Goal: Task Accomplishment & Management: Complete application form

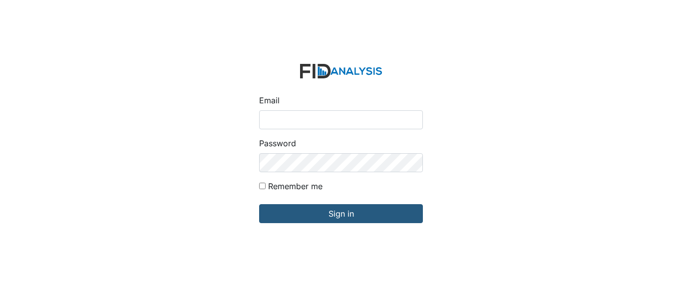
type input "[EMAIL_ADDRESS][DOMAIN_NAME]"
click at [380, 224] on form "Email mspencer@lifeincorporated.com Password Remember me Sign in" at bounding box center [341, 149] width 180 height 187
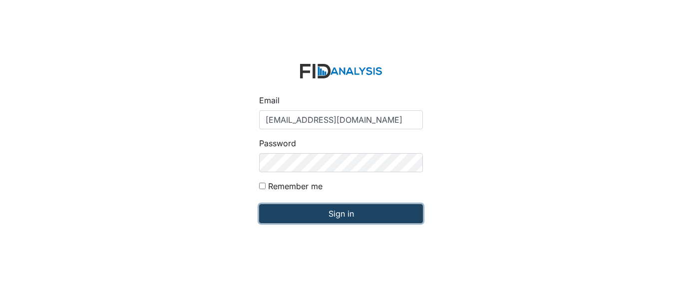
click at [368, 212] on input "Sign in" at bounding box center [341, 213] width 164 height 19
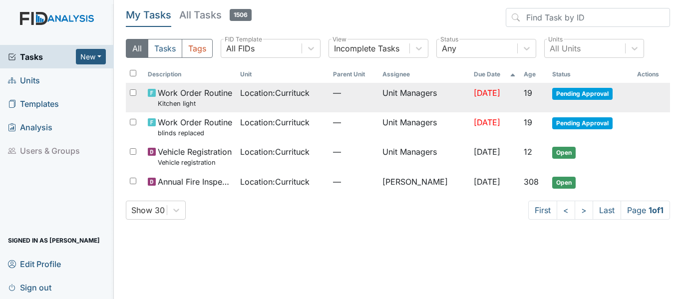
click at [294, 99] on td "Location : [GEOGRAPHIC_DATA]" at bounding box center [282, 97] width 93 height 29
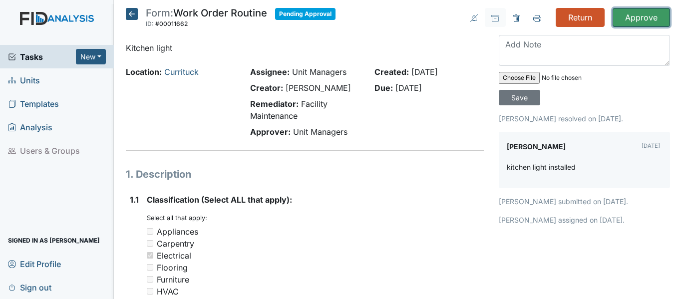
click at [639, 18] on input "Approve" at bounding box center [641, 17] width 57 height 19
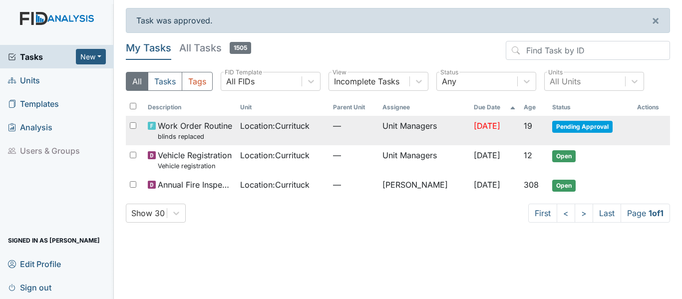
click at [450, 132] on td "Unit Managers" at bounding box center [424, 130] width 91 height 29
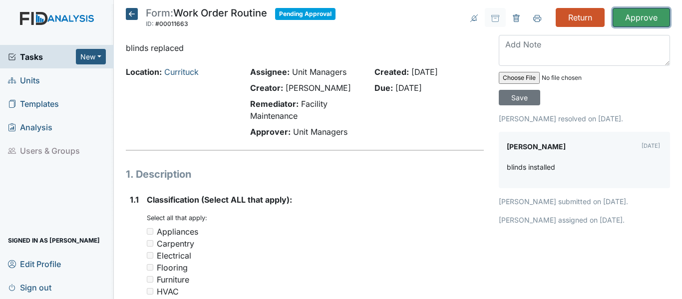
click at [625, 24] on input "Approve" at bounding box center [641, 17] width 57 height 19
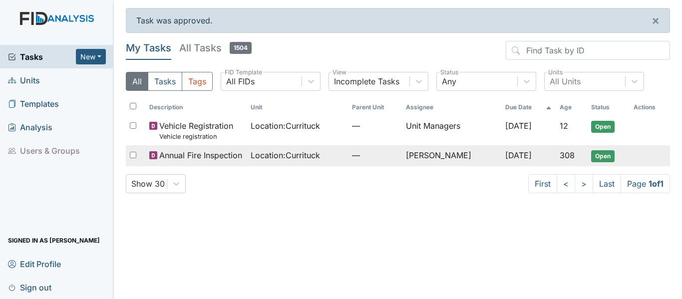
click at [297, 164] on td "Location : [GEOGRAPHIC_DATA]" at bounding box center [297, 155] width 101 height 21
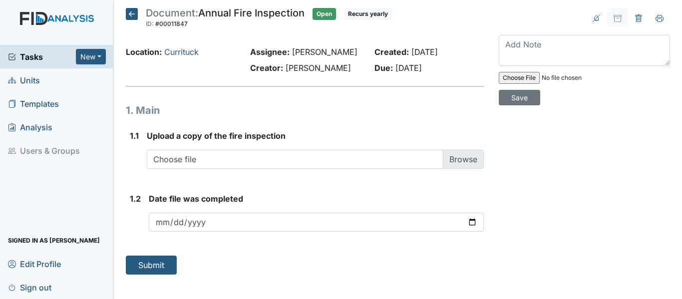
click at [132, 11] on icon at bounding box center [132, 14] width 12 height 12
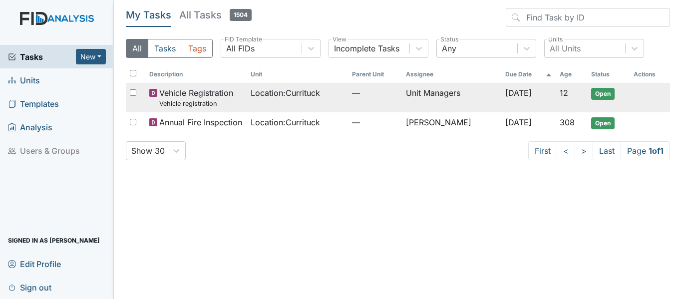
click at [315, 96] on span "Location : [GEOGRAPHIC_DATA]" at bounding box center [285, 93] width 69 height 12
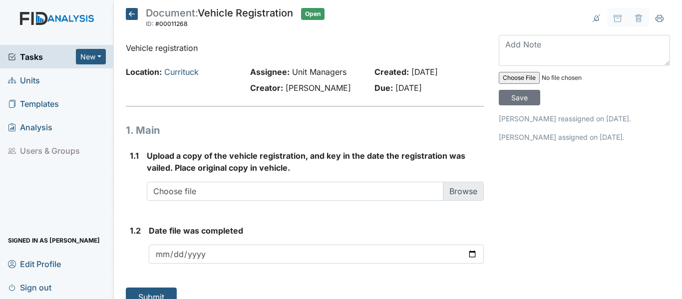
click at [132, 12] on icon at bounding box center [132, 14] width 12 height 12
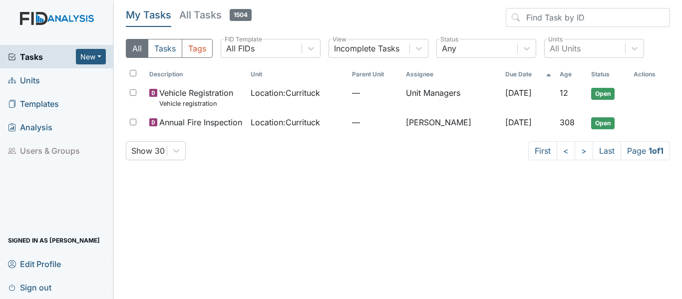
click at [23, 79] on span "Units" at bounding box center [24, 79] width 32 height 15
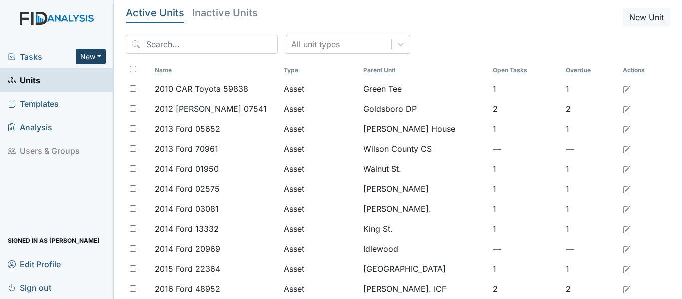
click at [81, 54] on button "New" at bounding box center [91, 56] width 30 height 15
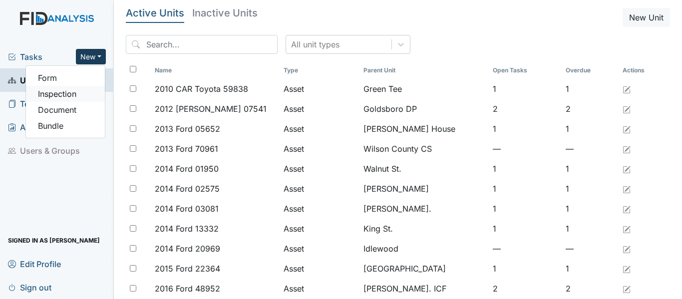
click at [68, 91] on link "Inspection" at bounding box center [65, 94] width 79 height 16
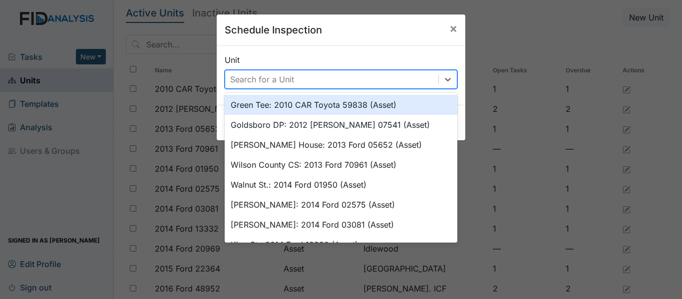
click at [281, 83] on div "Search for a Unit" at bounding box center [262, 79] width 64 height 12
click at [290, 56] on div "Unit option Green Tee: 2010 CAR Toyota 59838 (Asset) focused, 1 of 50. 50 resul…" at bounding box center [341, 71] width 233 height 35
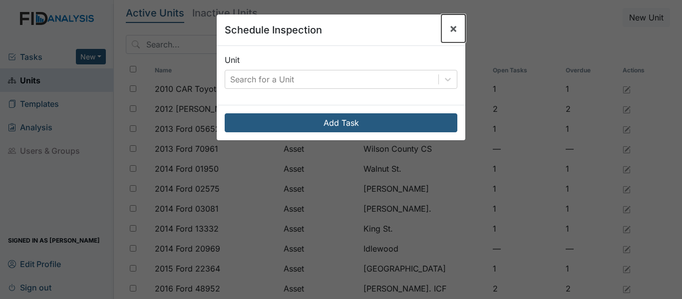
click at [451, 27] on span "×" at bounding box center [453, 28] width 8 height 14
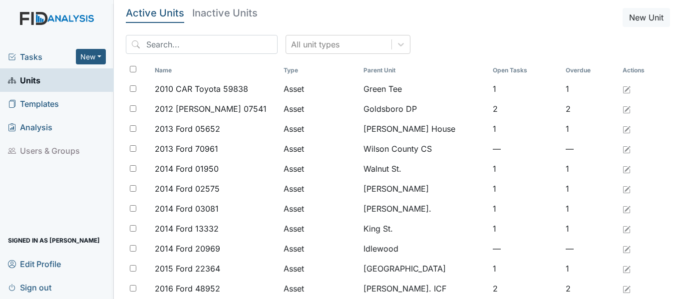
click at [68, 104] on link "Templates" at bounding box center [57, 103] width 114 height 23
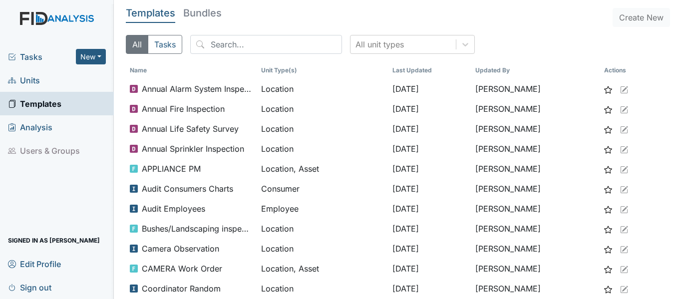
click at [34, 60] on span "Tasks" at bounding box center [42, 57] width 68 height 12
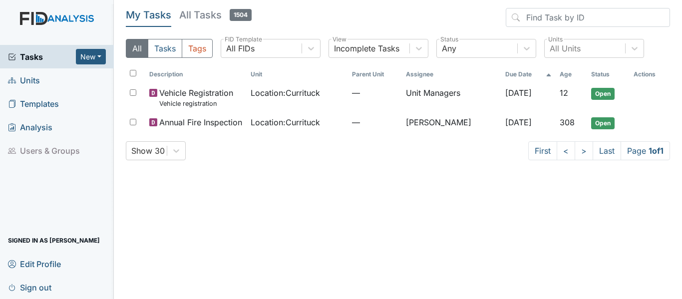
click at [36, 74] on span "Units" at bounding box center [24, 79] width 32 height 15
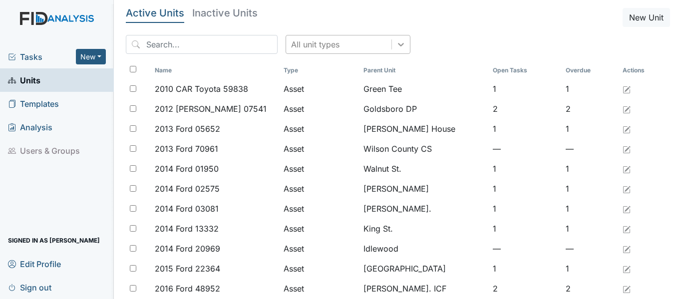
click at [392, 50] on div at bounding box center [401, 44] width 18 height 18
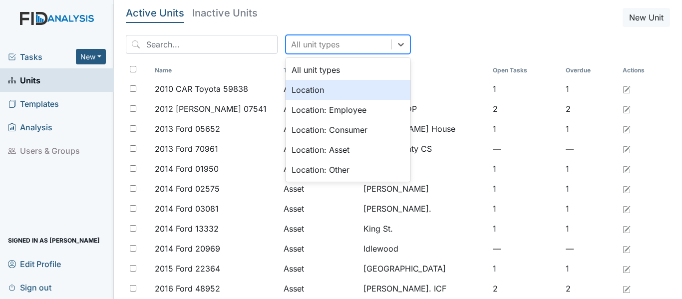
click at [346, 87] on div "Location" at bounding box center [348, 90] width 125 height 20
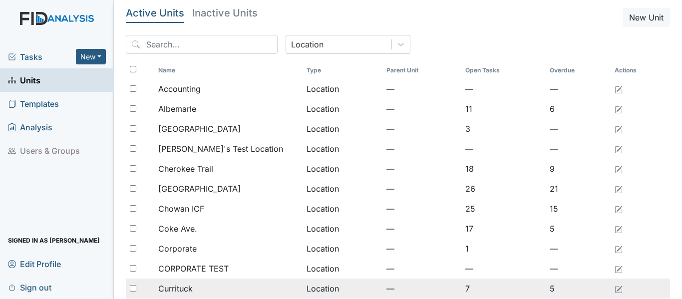
click at [133, 289] on input "checkbox" at bounding box center [133, 288] width 6 height 6
checkbox input "true"
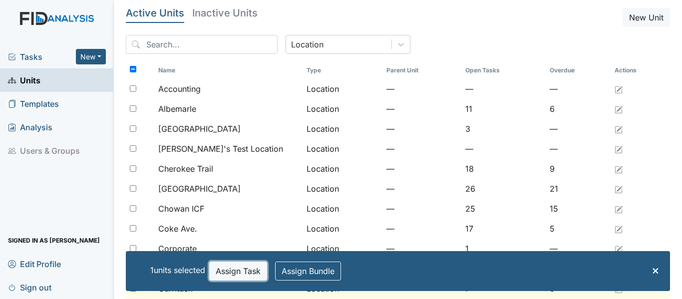
click at [234, 276] on button "Assign Task" at bounding box center [238, 271] width 58 height 19
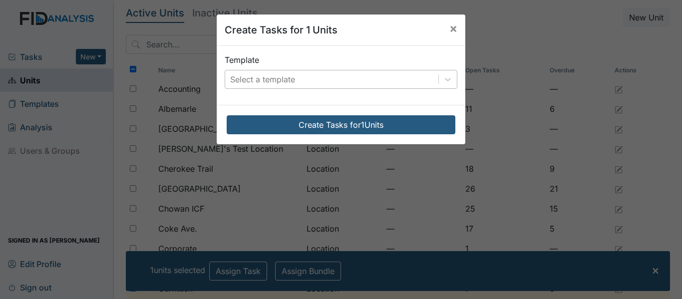
click at [321, 79] on div "Select a template" at bounding box center [331, 79] width 213 height 18
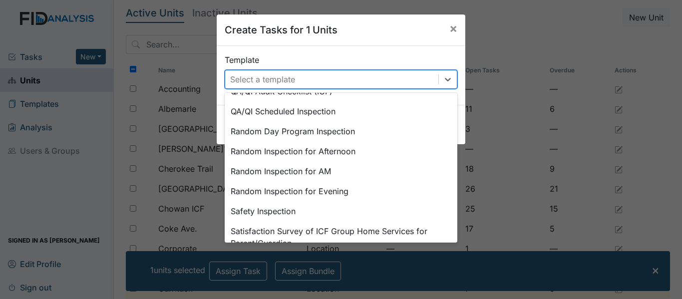
scroll to position [449, 0]
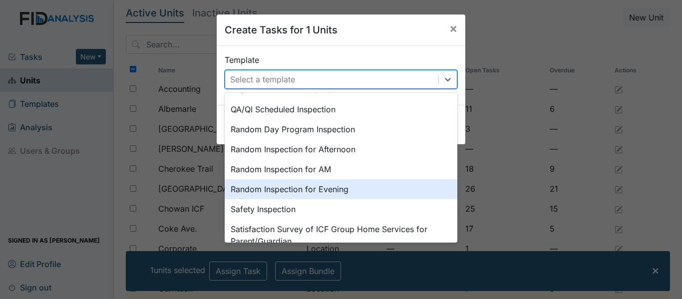
click at [319, 189] on div "Random Inspection for Evening" at bounding box center [341, 189] width 233 height 20
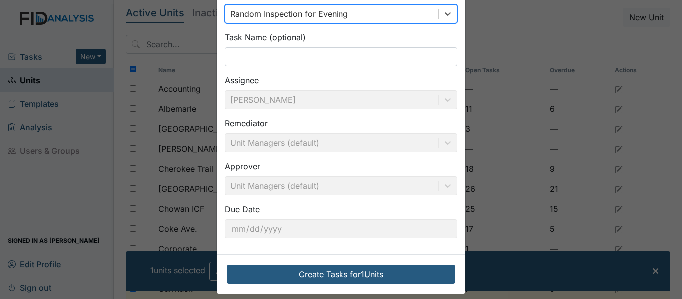
scroll to position [74, 0]
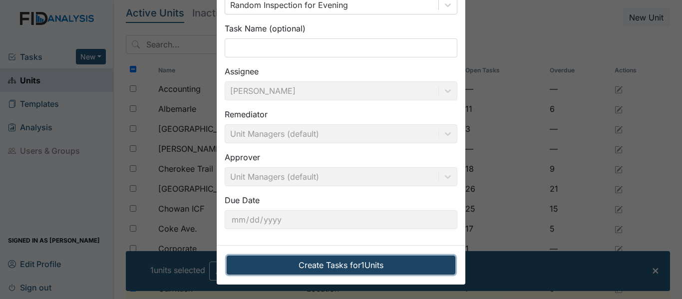
click at [360, 262] on button "Create Tasks for 1 Units" at bounding box center [341, 265] width 229 height 19
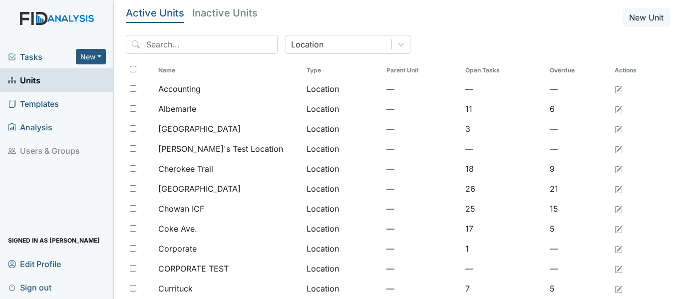
click at [44, 55] on span "Tasks" at bounding box center [42, 57] width 68 height 12
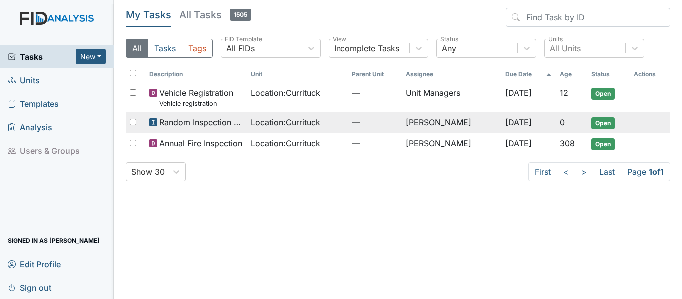
click at [247, 123] on td "Location : [GEOGRAPHIC_DATA]" at bounding box center [297, 122] width 101 height 21
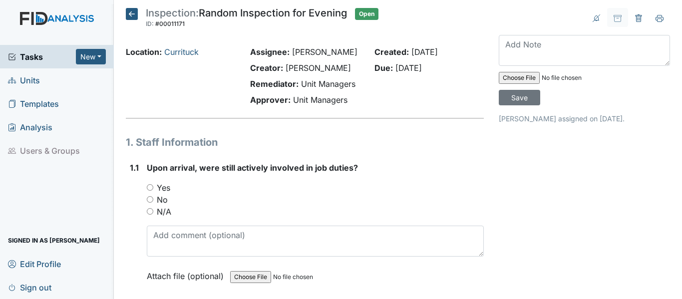
click at [147, 194] on div "Yes" at bounding box center [315, 188] width 337 height 12
click at [150, 191] on input "Yes" at bounding box center [150, 187] width 6 height 6
radio input "true"
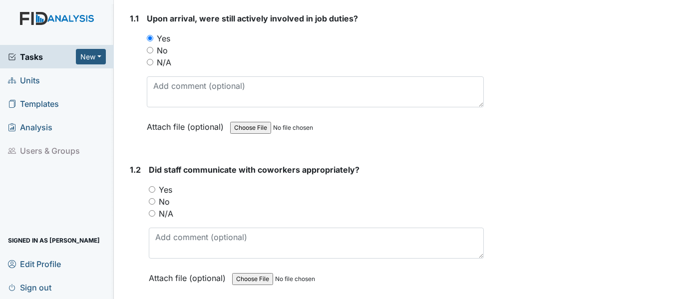
scroll to position [150, 0]
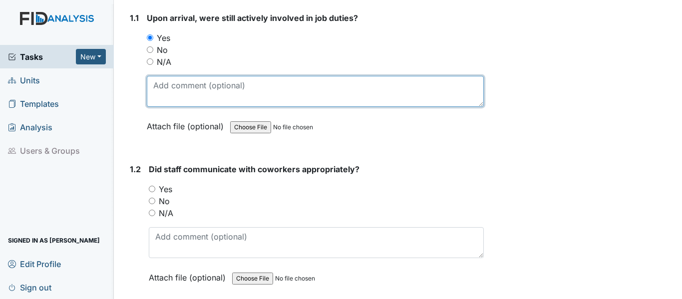
click at [199, 106] on textarea at bounding box center [315, 91] width 337 height 31
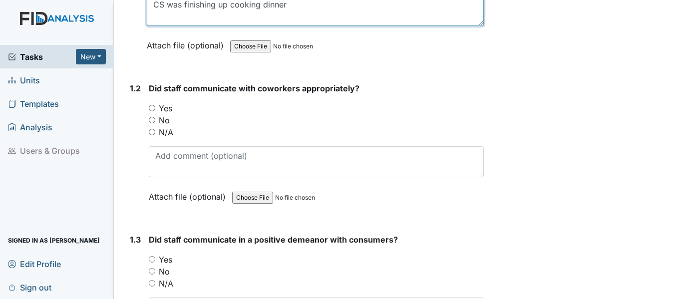
scroll to position [250, 0]
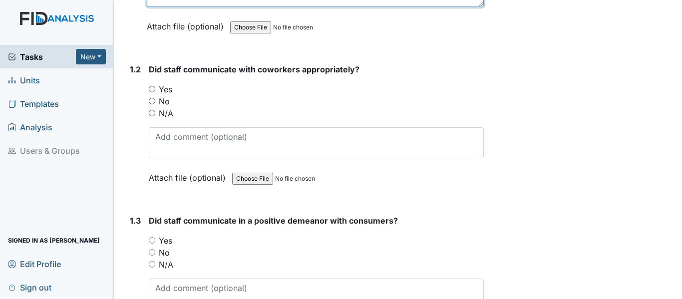
type textarea "CS was finishing up cooking dinner"
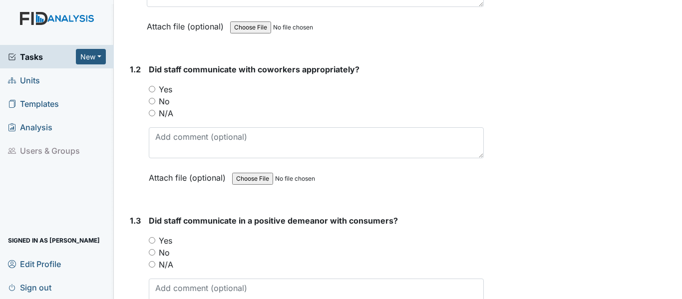
click at [156, 95] on div "Yes" at bounding box center [316, 89] width 335 height 12
click at [153, 92] on input "Yes" at bounding box center [152, 89] width 6 height 6
radio input "true"
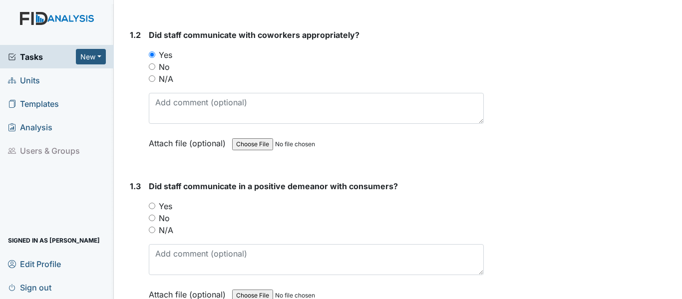
scroll to position [300, 0]
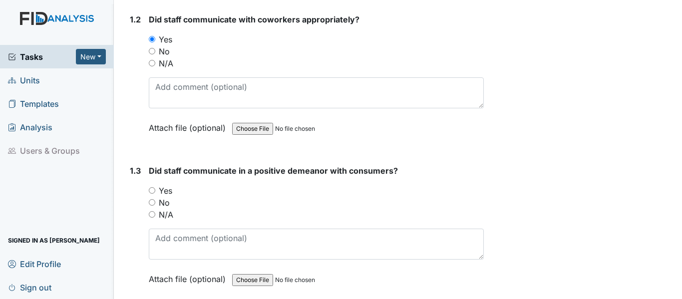
drag, startPoint x: 149, startPoint y: 199, endPoint x: 155, endPoint y: 199, distance: 5.5
click at [152, 194] on input "Yes" at bounding box center [152, 190] width 6 height 6
radio input "true"
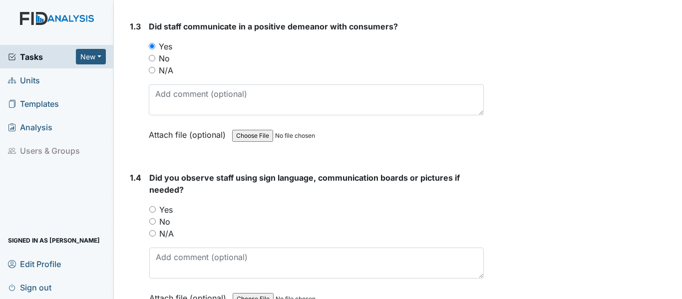
scroll to position [449, 0]
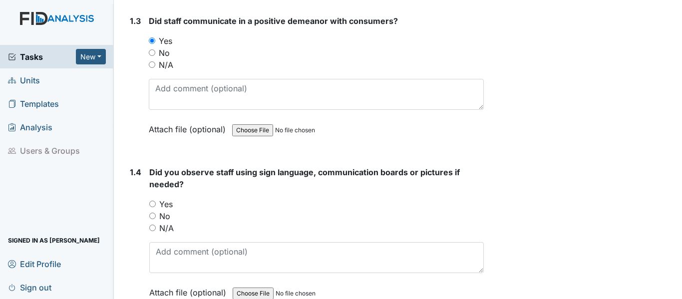
click at [151, 219] on input "No" at bounding box center [152, 216] width 6 height 6
radio input "true"
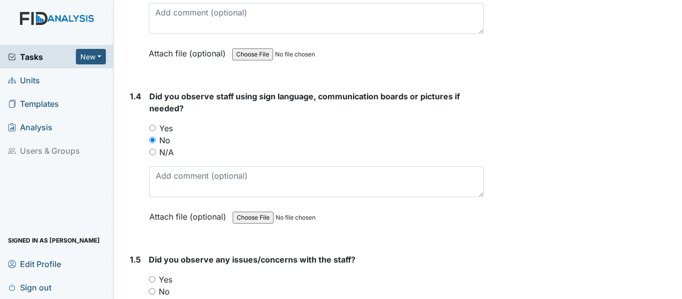
scroll to position [549, 0]
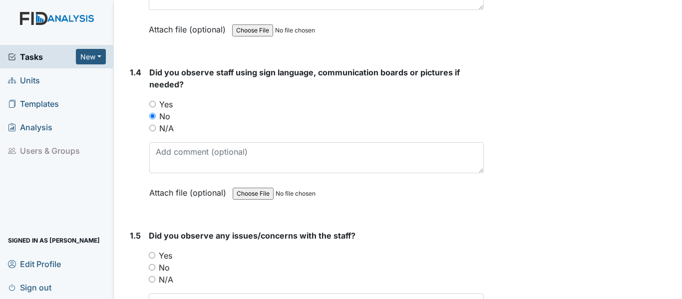
click at [191, 150] on div "Did you observe staff using sign language, communication boards or pictures if …" at bounding box center [316, 135] width 335 height 139
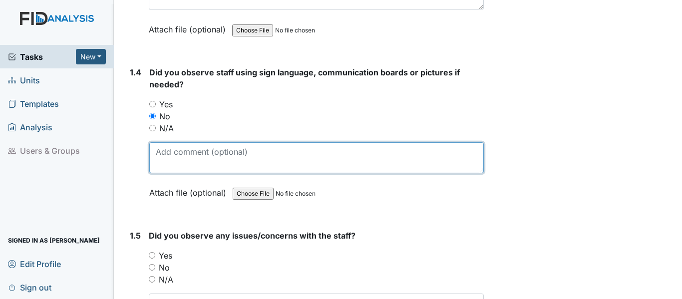
click at [219, 164] on textarea at bounding box center [316, 157] width 335 height 31
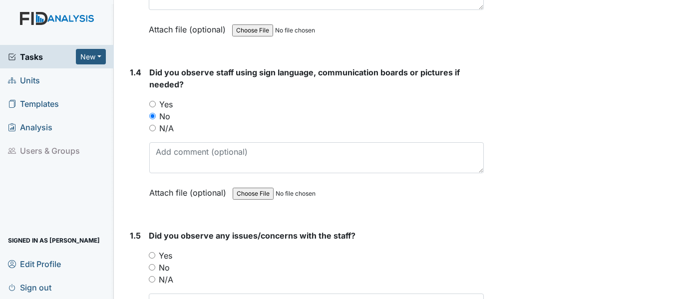
click at [156, 134] on div "N/A" at bounding box center [316, 128] width 335 height 12
click at [153, 131] on input "N/A" at bounding box center [152, 128] width 6 height 6
radio input "true"
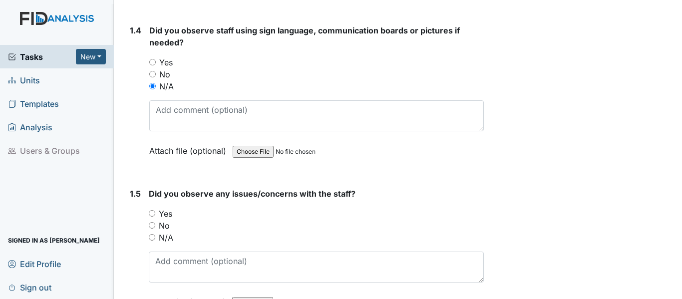
scroll to position [699, 0]
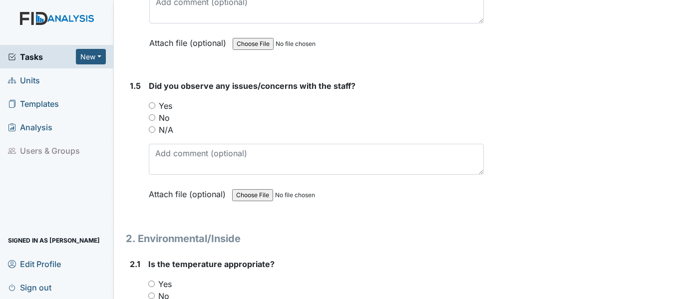
click at [152, 121] on input "No" at bounding box center [152, 117] width 6 height 6
radio input "true"
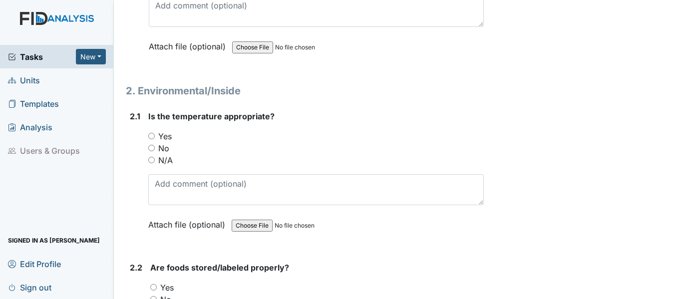
scroll to position [849, 0]
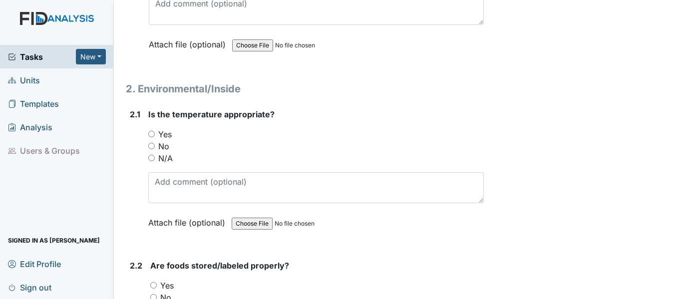
click at [153, 137] on input "Yes" at bounding box center [151, 134] width 6 height 6
radio input "true"
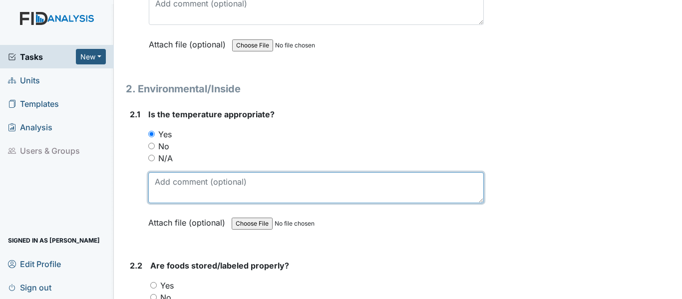
click at [181, 194] on textarea at bounding box center [316, 187] width 336 height 31
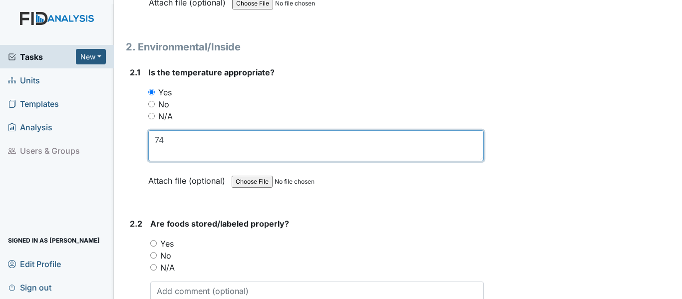
scroll to position [949, 0]
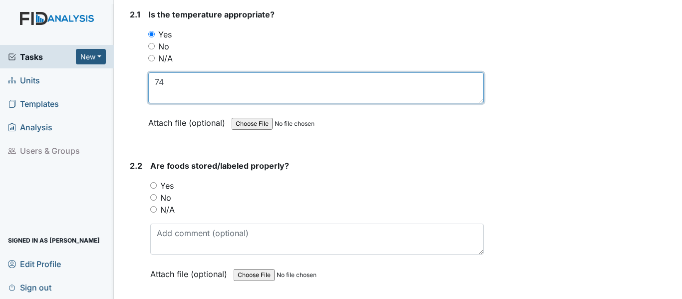
type textarea "74"
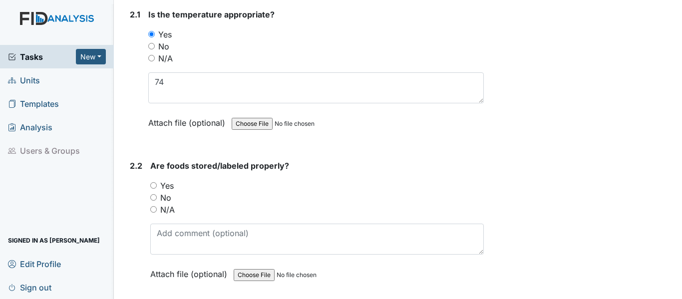
click at [151, 196] on div "2.2 Are foods stored/labeled properly? You must select one of the below options…" at bounding box center [305, 227] width 358 height 135
click at [152, 189] on input "Yes" at bounding box center [153, 185] width 6 height 6
radio input "true"
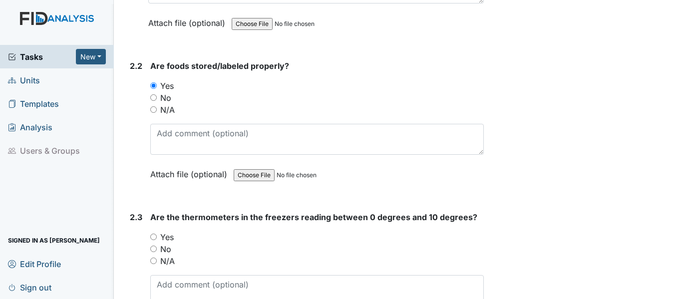
scroll to position [1099, 0]
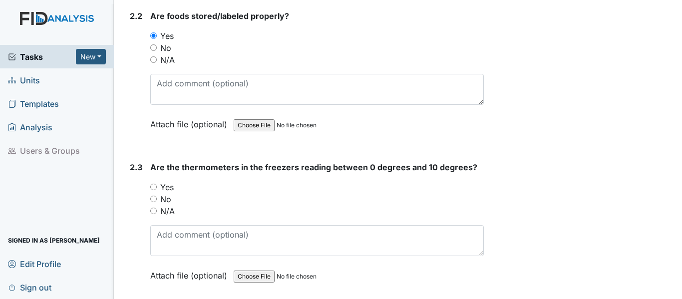
drag, startPoint x: 155, startPoint y: 198, endPoint x: 178, endPoint y: 198, distance: 22.5
click at [156, 190] on input "Yes" at bounding box center [153, 187] width 6 height 6
radio input "true"
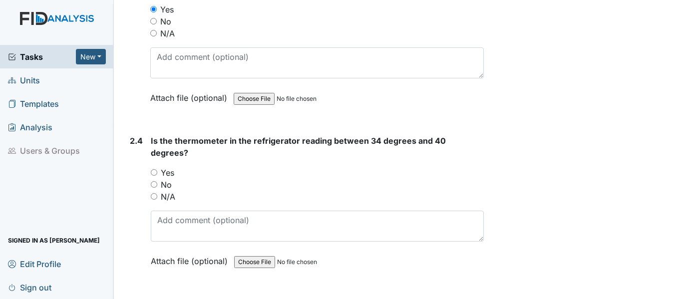
scroll to position [1298, 0]
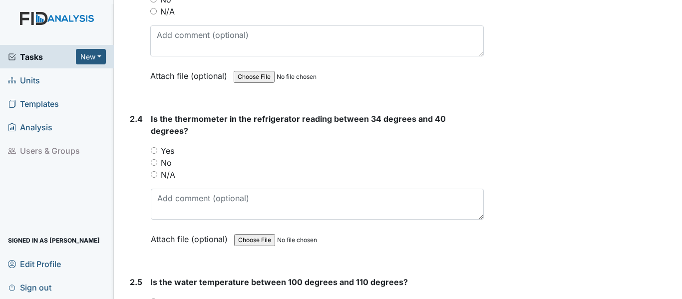
click at [155, 150] on input "Yes" at bounding box center [154, 150] width 6 height 6
radio input "true"
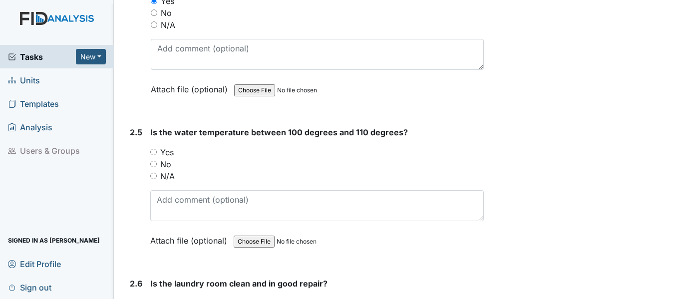
scroll to position [1498, 0]
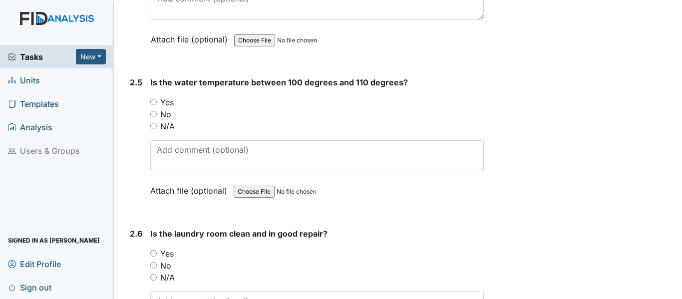
click at [153, 101] on input "Yes" at bounding box center [153, 102] width 6 height 6
radio input "true"
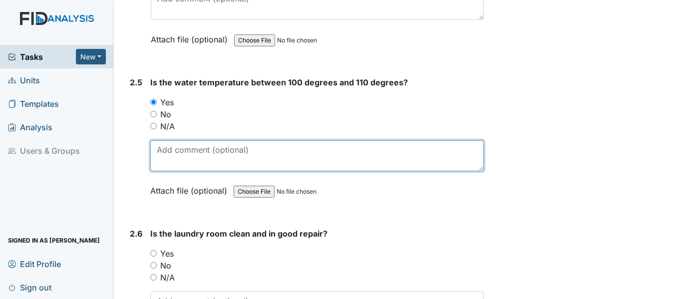
click at [179, 142] on textarea at bounding box center [317, 155] width 334 height 31
type textarea "S"
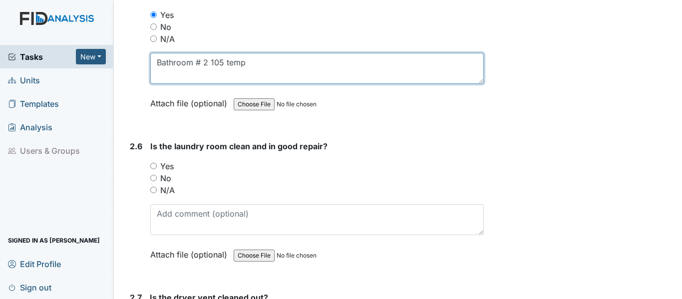
scroll to position [1598, 0]
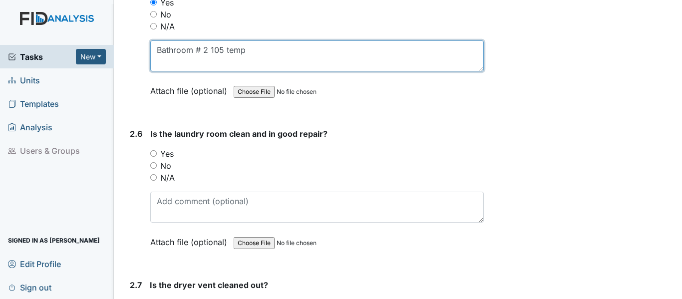
type textarea "Bathroom # 2 105 temp"
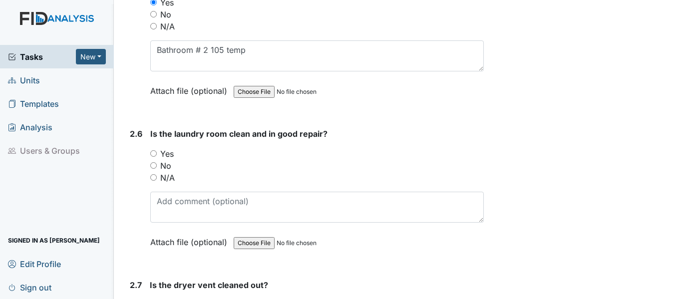
click at [154, 152] on input "Yes" at bounding box center [153, 153] width 6 height 6
radio input "true"
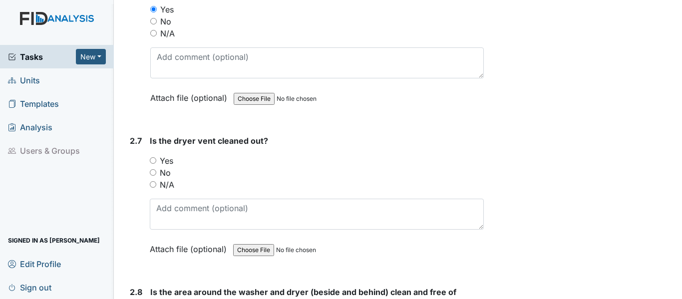
scroll to position [1748, 0]
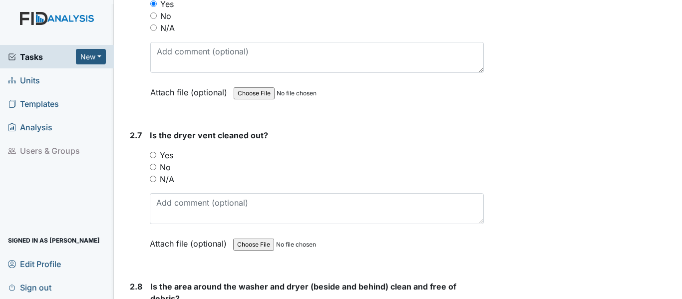
click at [150, 180] on div "2.7 Is the dryer vent cleaned out? You must select one of the below options. Ye…" at bounding box center [305, 196] width 358 height 135
click at [153, 181] on input "N/A" at bounding box center [153, 179] width 6 height 6
radio input "true"
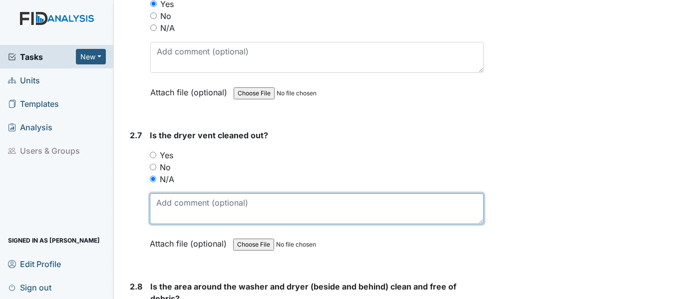
click at [170, 203] on textarea at bounding box center [317, 208] width 334 height 31
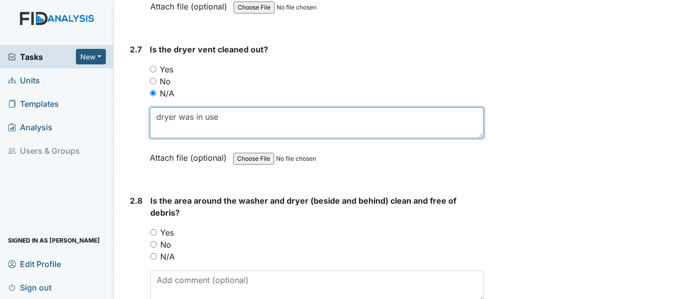
scroll to position [1848, 0]
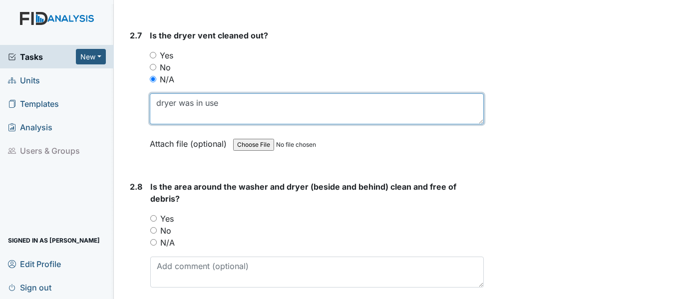
type textarea "dryer was in use"
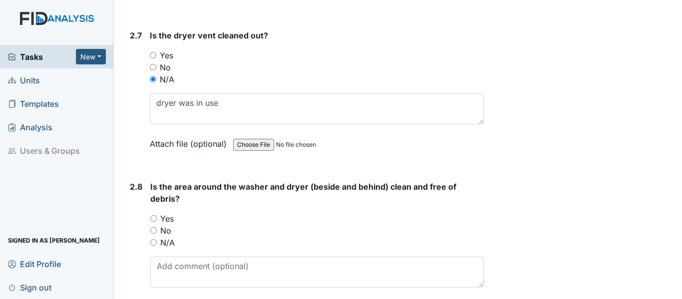
click at [152, 216] on input "Yes" at bounding box center [153, 218] width 6 height 6
radio input "true"
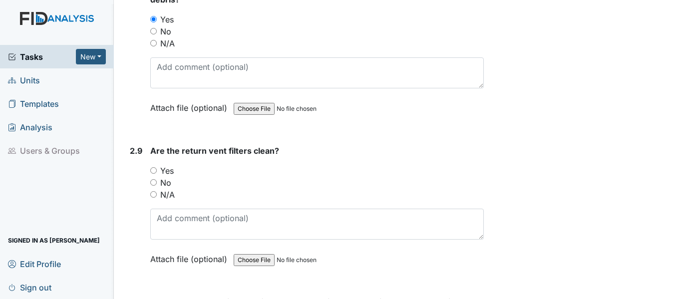
scroll to position [2048, 0]
click at [153, 170] on input "Yes" at bounding box center [153, 170] width 6 height 6
radio input "true"
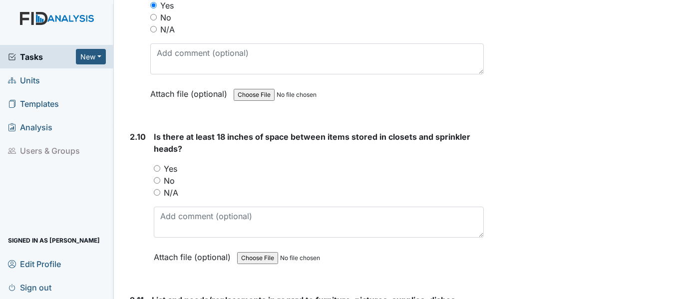
scroll to position [2247, 0]
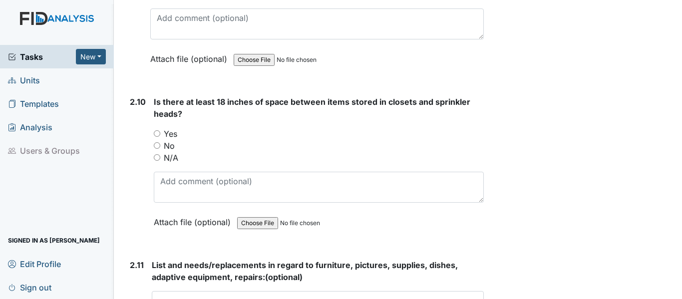
click at [159, 157] on input "N/A" at bounding box center [157, 157] width 6 height 6
radio input "true"
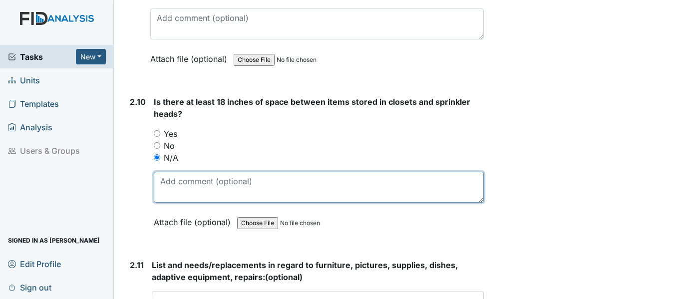
click at [184, 187] on textarea at bounding box center [319, 187] width 330 height 31
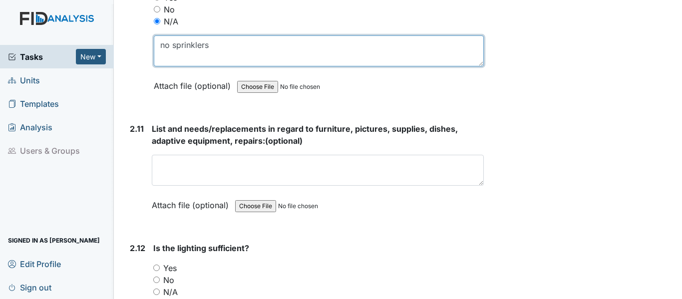
scroll to position [2397, 0]
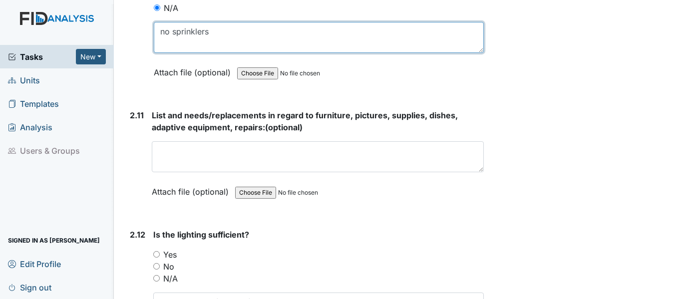
type textarea "no sprinklers"
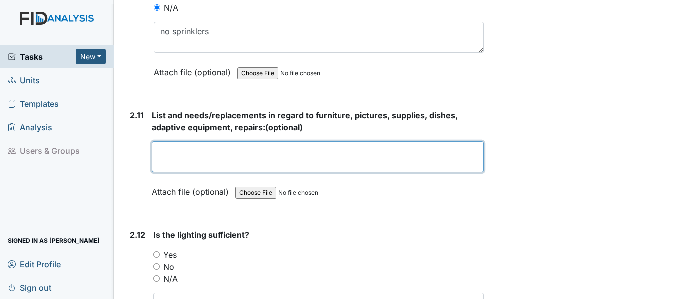
click at [200, 157] on textarea at bounding box center [318, 156] width 332 height 31
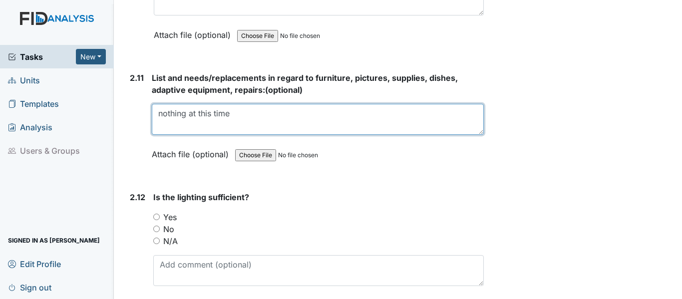
scroll to position [2497, 0]
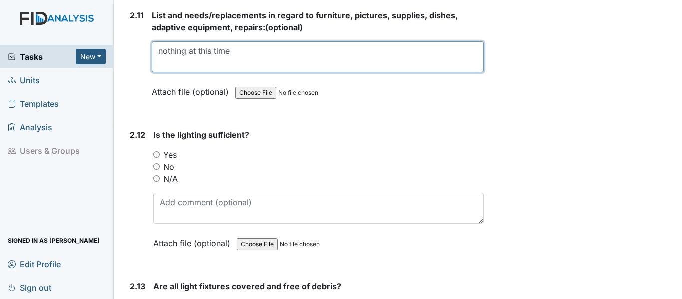
type textarea "nothing at this time"
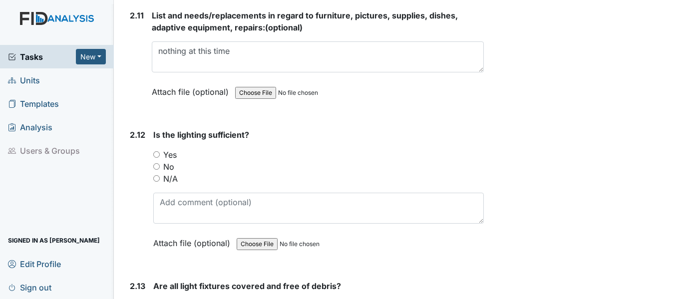
click at [159, 154] on input "Yes" at bounding box center [156, 154] width 6 height 6
radio input "true"
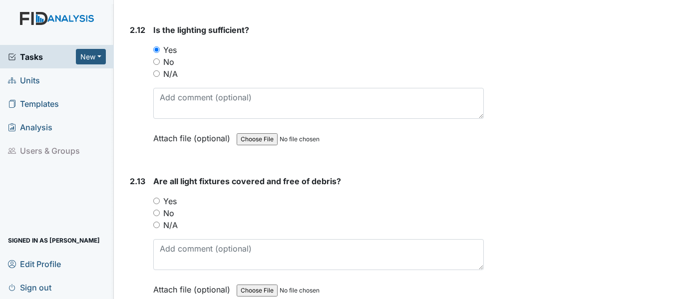
scroll to position [2647, 0]
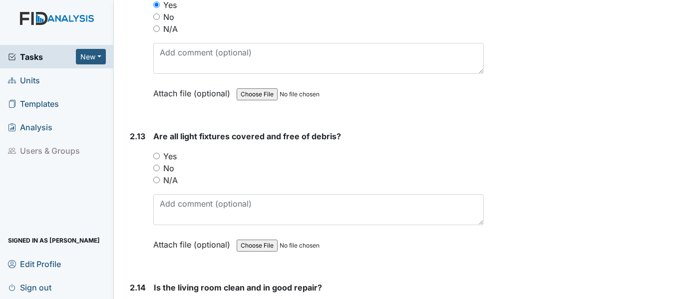
click at [157, 154] on input "Yes" at bounding box center [156, 156] width 6 height 6
radio input "true"
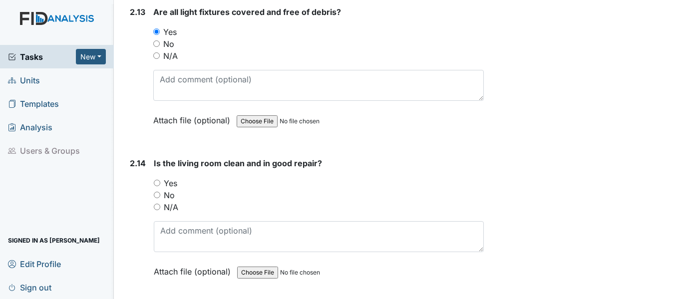
scroll to position [2797, 0]
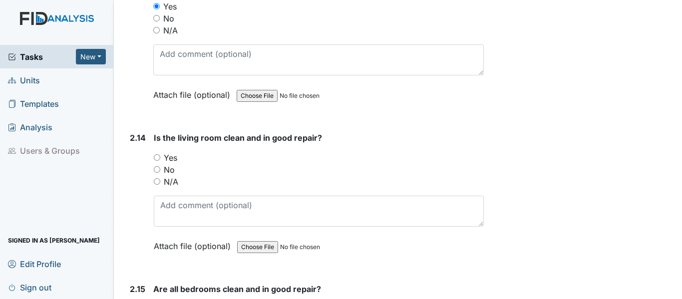
click at [161, 160] on div "Yes" at bounding box center [319, 158] width 330 height 12
click at [154, 156] on input "Yes" at bounding box center [157, 157] width 6 height 6
radio input "true"
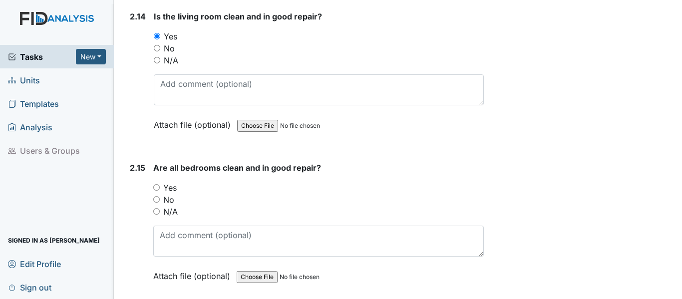
scroll to position [2946, 0]
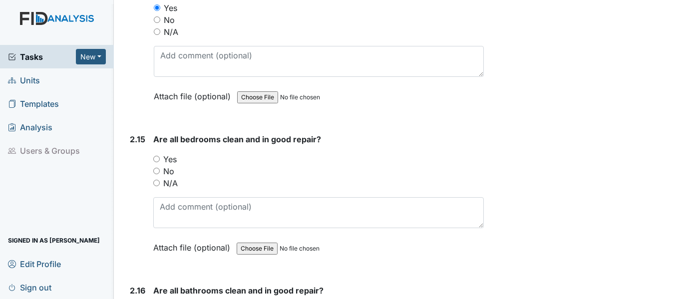
click at [157, 157] on input "Yes" at bounding box center [156, 159] width 6 height 6
radio input "true"
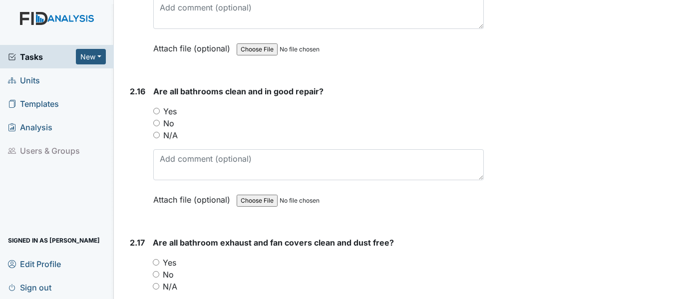
scroll to position [3146, 0]
click at [155, 112] on input "Yes" at bounding box center [156, 110] width 6 height 6
radio input "true"
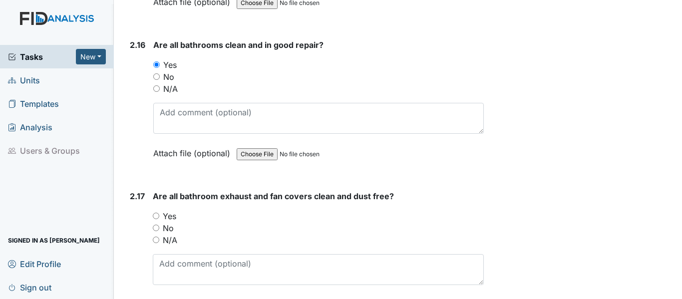
scroll to position [3296, 0]
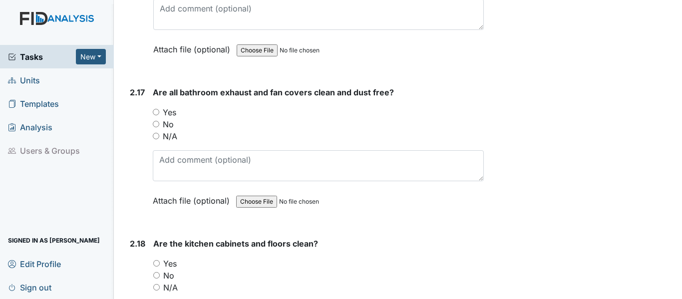
click at [154, 112] on input "Yes" at bounding box center [156, 112] width 6 height 6
radio input "true"
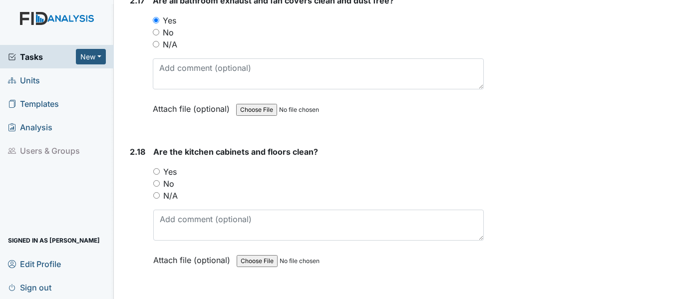
scroll to position [3396, 0]
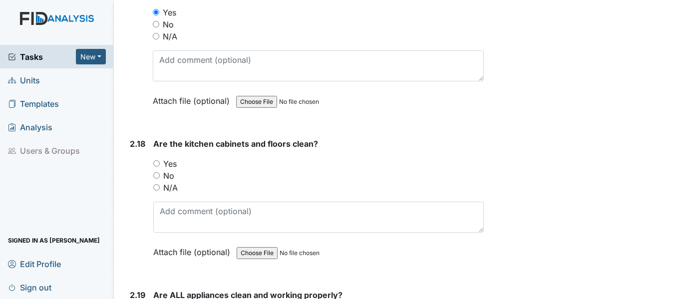
click at [154, 165] on input "Yes" at bounding box center [156, 163] width 6 height 6
radio input "true"
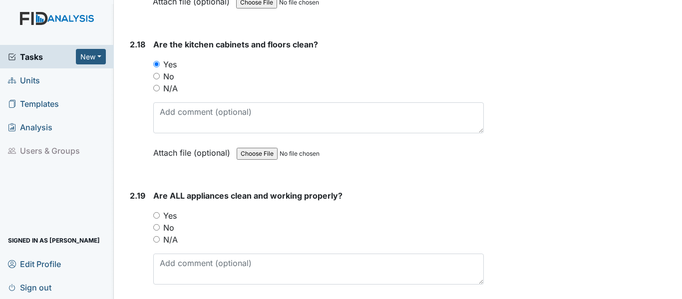
scroll to position [3496, 0]
click at [159, 215] on input "Yes" at bounding box center [156, 215] width 6 height 6
radio input "true"
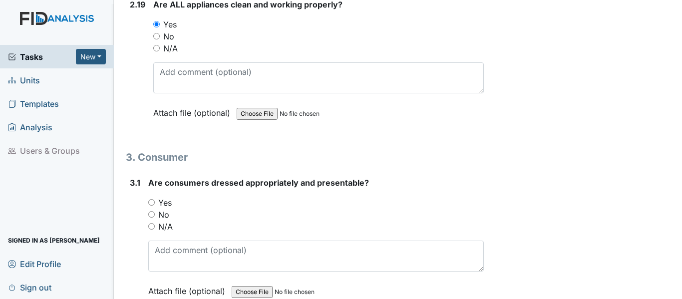
scroll to position [3696, 0]
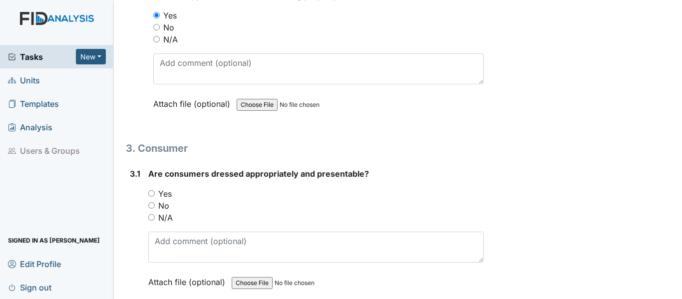
click at [148, 189] on div "Yes" at bounding box center [316, 194] width 336 height 12
click at [152, 191] on input "Yes" at bounding box center [151, 193] width 6 height 6
radio input "true"
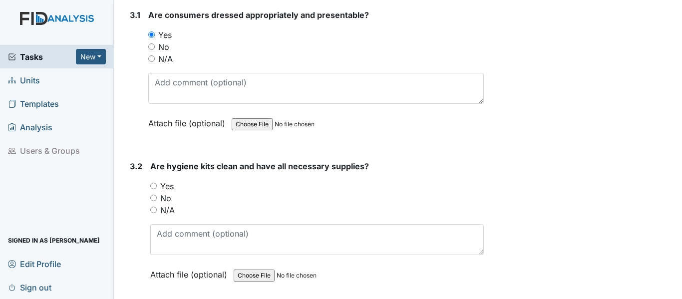
scroll to position [3895, 0]
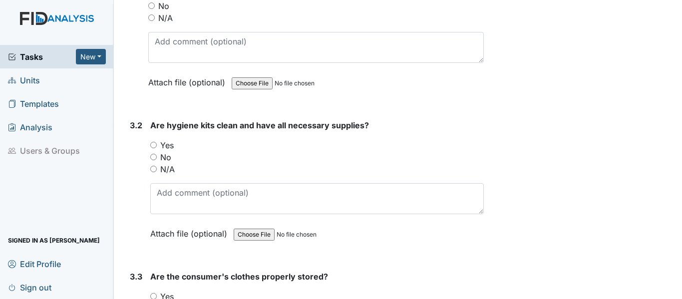
click at [152, 140] on div "Yes" at bounding box center [317, 145] width 334 height 12
click at [154, 149] on div "Yes" at bounding box center [317, 145] width 334 height 12
click at [152, 142] on input "Yes" at bounding box center [153, 145] width 6 height 6
radio input "true"
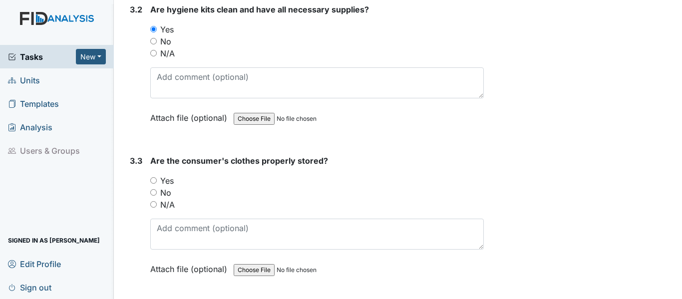
scroll to position [4045, 0]
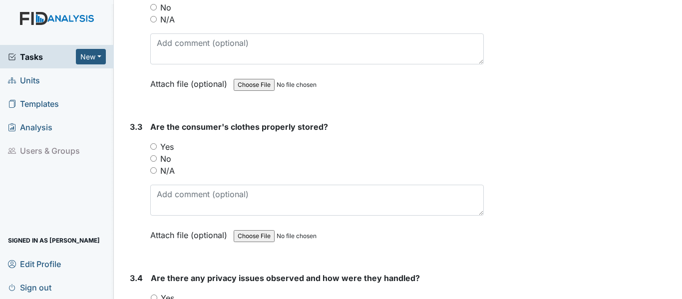
click at [151, 148] on input "Yes" at bounding box center [153, 146] width 6 height 6
radio input "true"
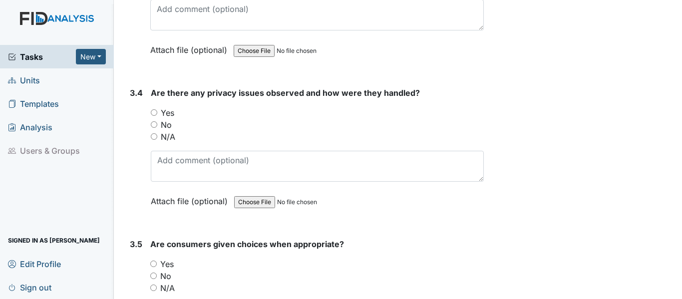
scroll to position [4245, 0]
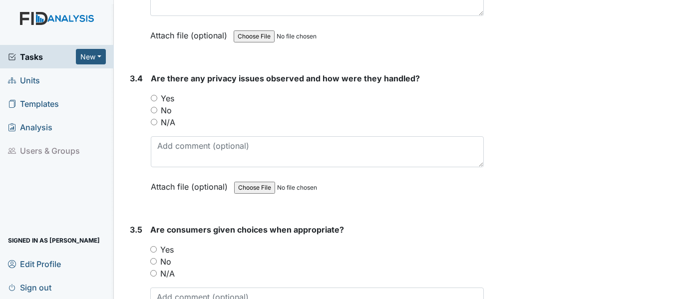
click at [151, 120] on input "N/A" at bounding box center [154, 122] width 6 height 6
radio input "true"
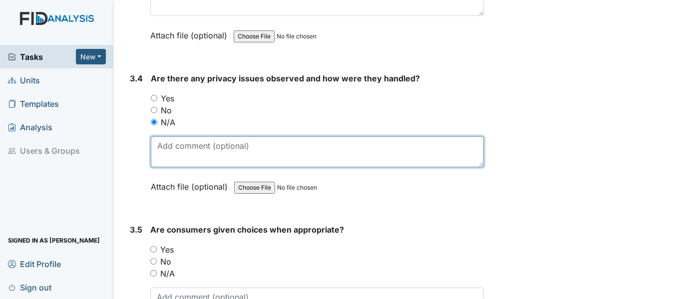
click at [175, 148] on textarea at bounding box center [317, 151] width 333 height 31
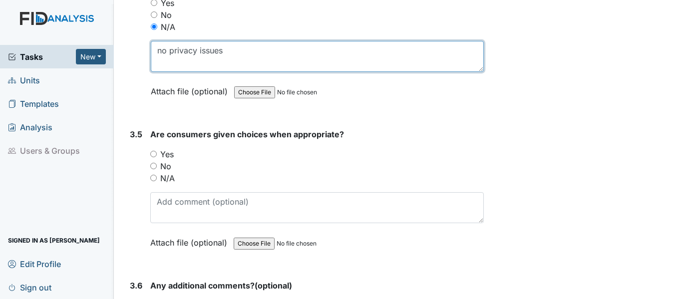
scroll to position [4345, 0]
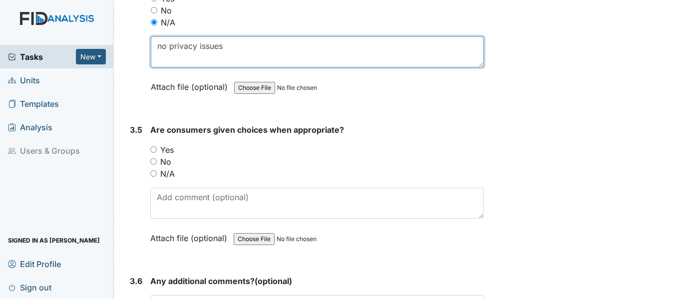
type textarea "no privacy issues"
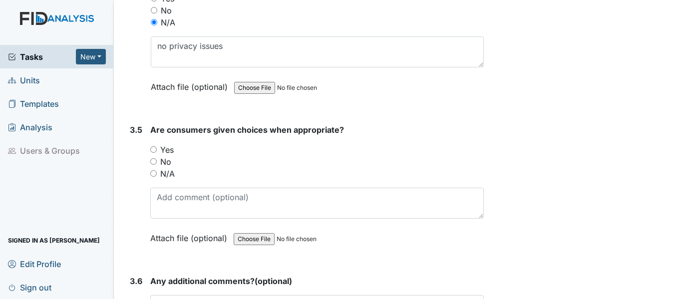
click at [156, 148] on input "Yes" at bounding box center [153, 149] width 6 height 6
radio input "true"
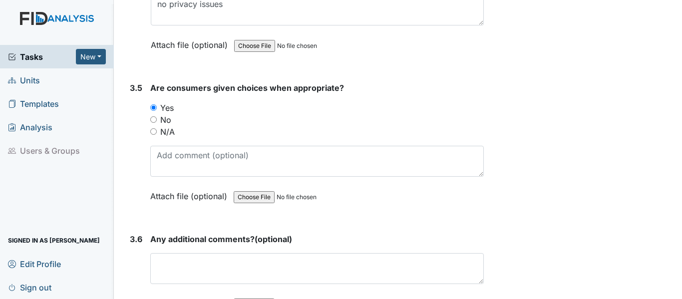
scroll to position [4445, 0]
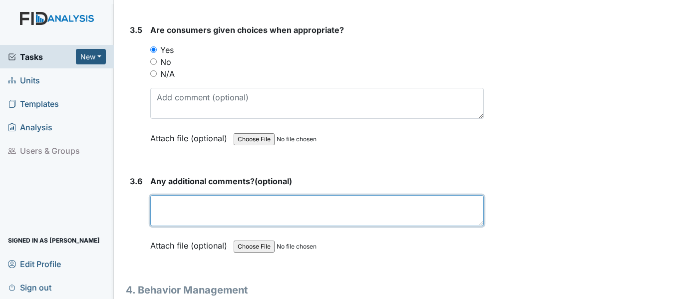
click at [203, 203] on textarea at bounding box center [317, 210] width 334 height 31
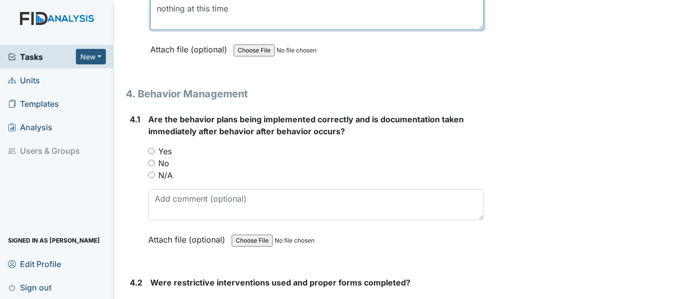
scroll to position [4644, 0]
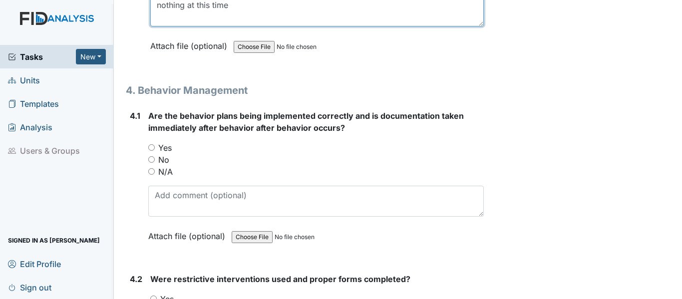
type textarea "nothing at this time"
click at [152, 169] on input "N/A" at bounding box center [151, 171] width 6 height 6
radio input "true"
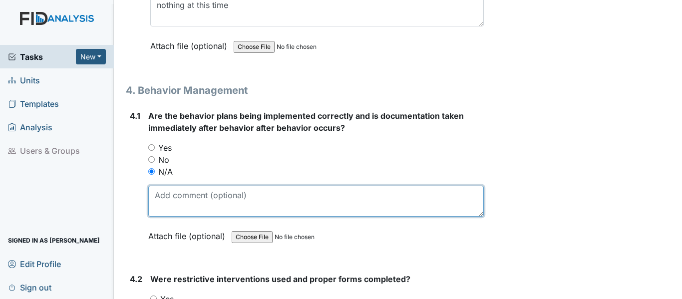
click at [156, 193] on textarea at bounding box center [316, 201] width 336 height 31
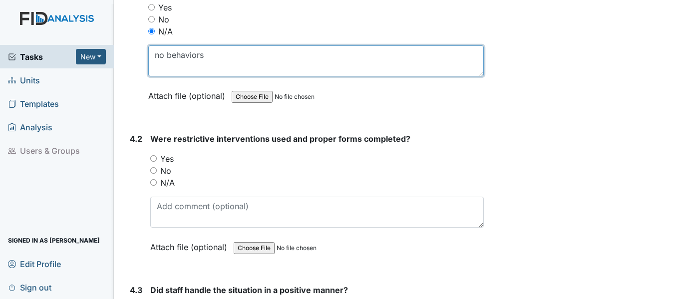
scroll to position [4844, 0]
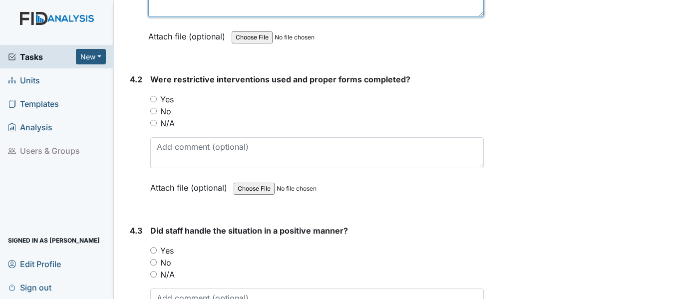
type textarea "no behaviors"
click at [155, 125] on input "N/A" at bounding box center [153, 123] width 6 height 6
radio input "true"
click at [151, 276] on input "N/A" at bounding box center [153, 274] width 6 height 6
radio input "true"
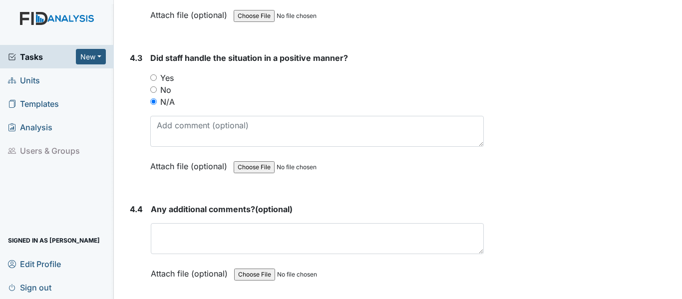
scroll to position [5044, 0]
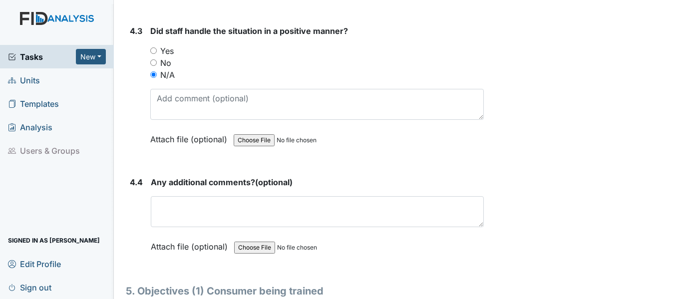
click at [182, 231] on div "Any additional comments? (optional) This field is required. Attach file (option…" at bounding box center [317, 217] width 333 height 83
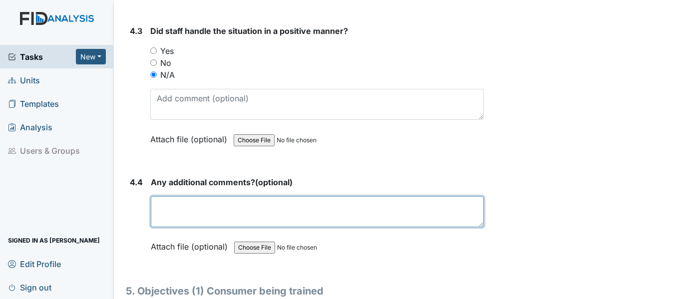
click at [187, 221] on textarea at bounding box center [317, 211] width 333 height 31
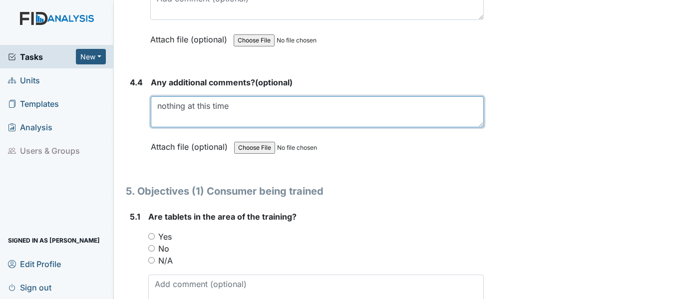
type textarea "nothing at this time"
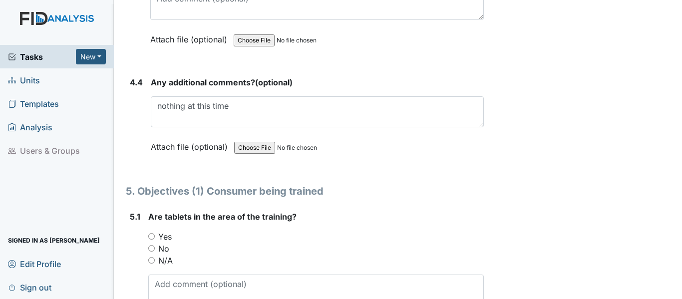
click at [150, 236] on input "Yes" at bounding box center [151, 236] width 6 height 6
radio input "true"
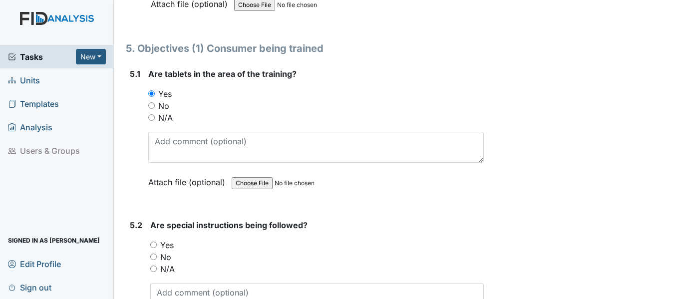
scroll to position [5344, 0]
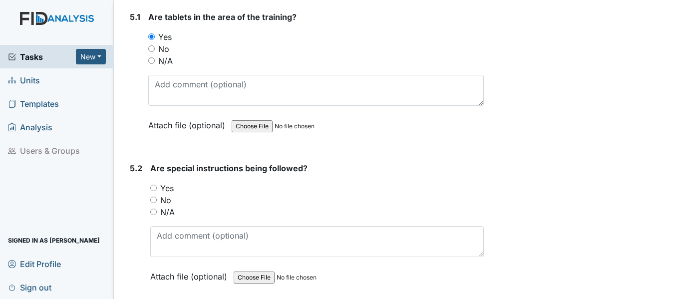
click at [154, 189] on input "Yes" at bounding box center [153, 188] width 6 height 6
radio input "true"
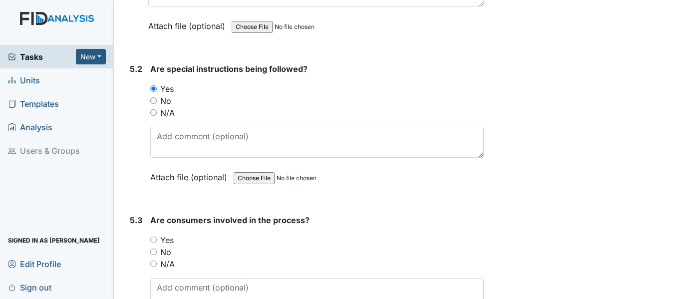
scroll to position [5443, 0]
click at [155, 240] on input "Yes" at bounding box center [153, 239] width 6 height 6
radio input "true"
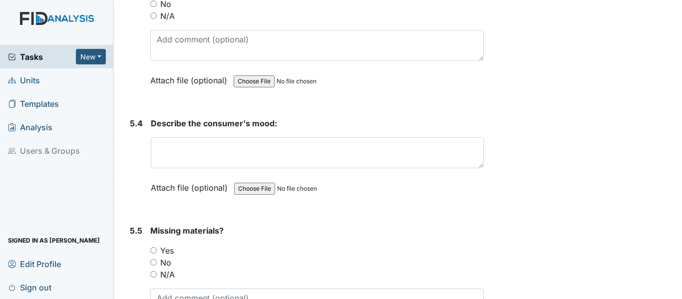
scroll to position [5693, 0]
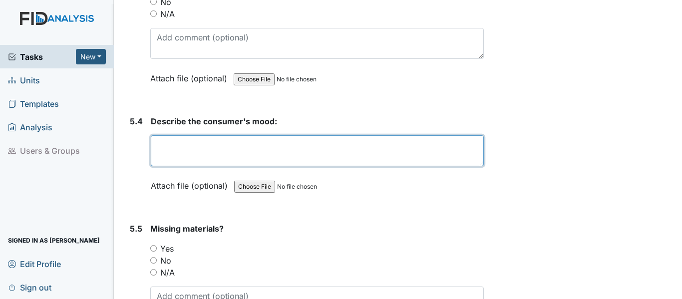
click at [230, 157] on textarea at bounding box center [317, 150] width 333 height 31
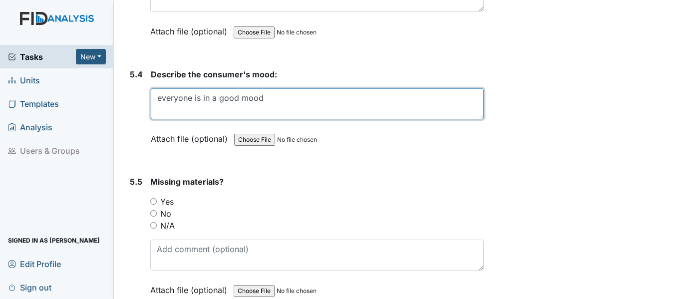
scroll to position [5793, 0]
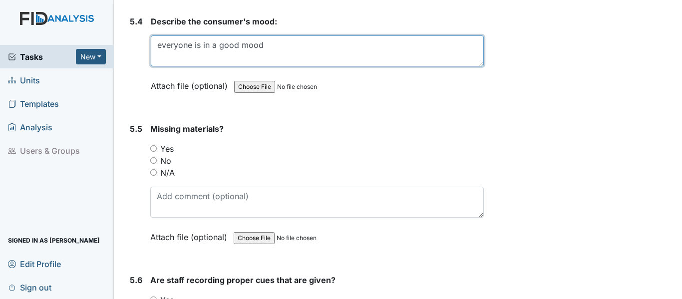
type textarea "everyone is in a good mood"
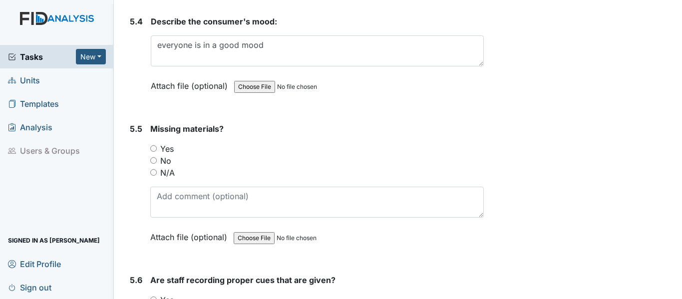
click at [154, 160] on input "No" at bounding box center [153, 160] width 6 height 6
radio input "true"
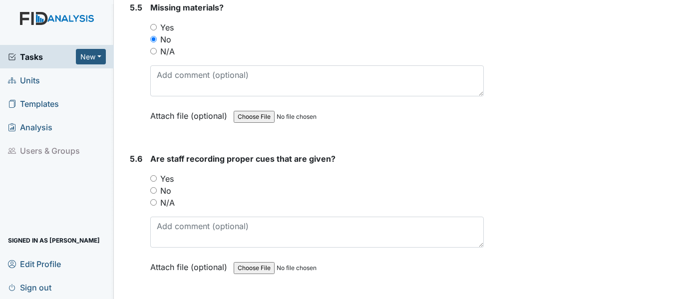
scroll to position [5943, 0]
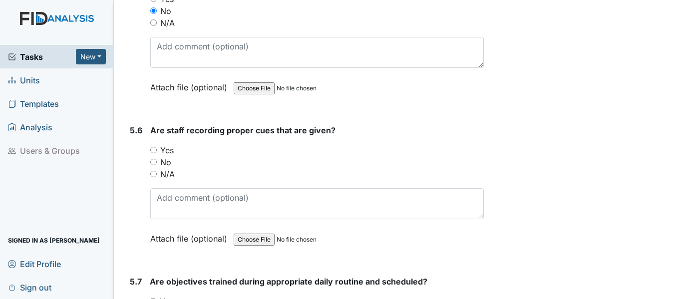
click at [152, 148] on input "Yes" at bounding box center [153, 150] width 6 height 6
radio input "true"
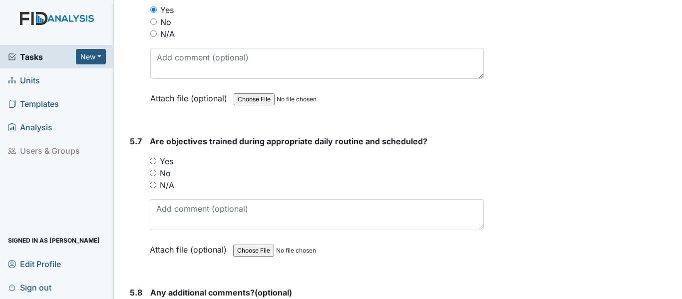
scroll to position [6093, 0]
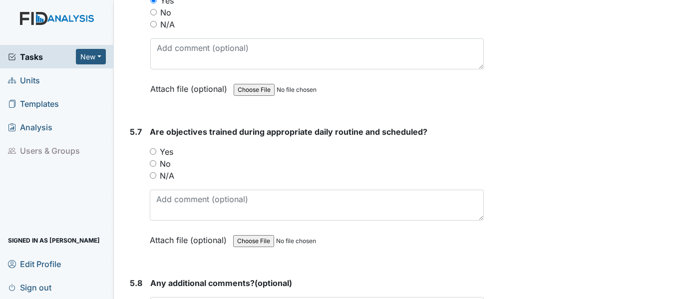
click at [152, 149] on input "Yes" at bounding box center [153, 151] width 6 height 6
radio input "true"
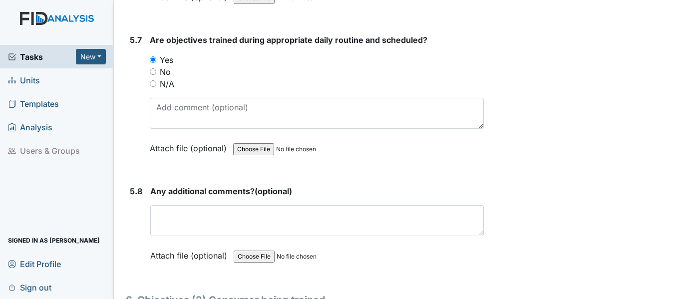
scroll to position [6193, 0]
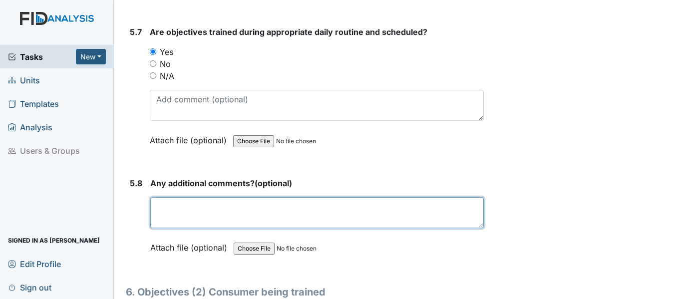
click at [184, 204] on textarea at bounding box center [317, 212] width 334 height 31
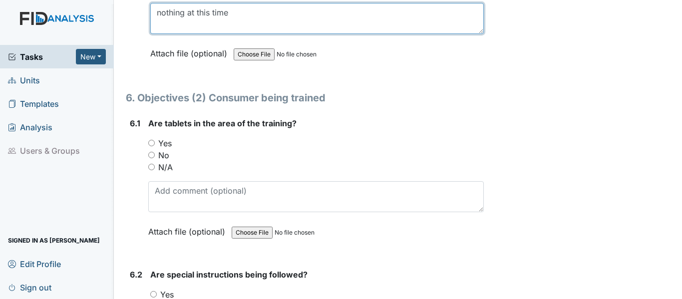
scroll to position [6392, 0]
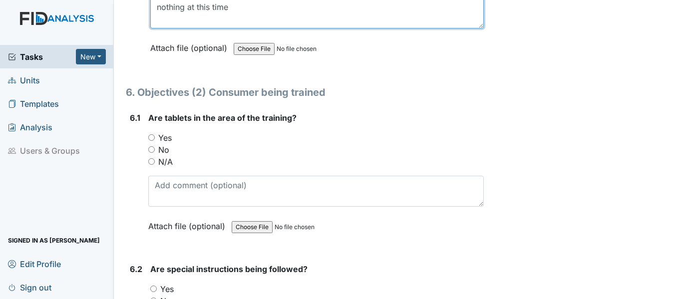
type textarea "nothing at this time"
click at [152, 140] on input "Yes" at bounding box center [151, 137] width 6 height 6
radio input "true"
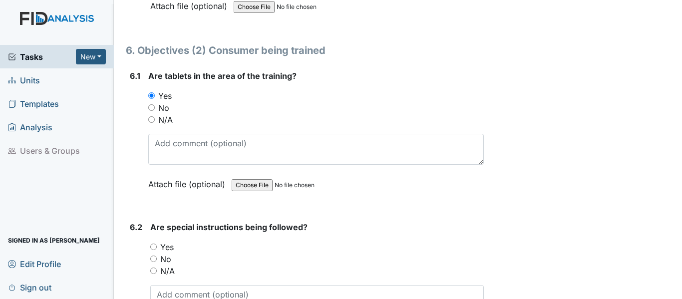
scroll to position [6492, 0]
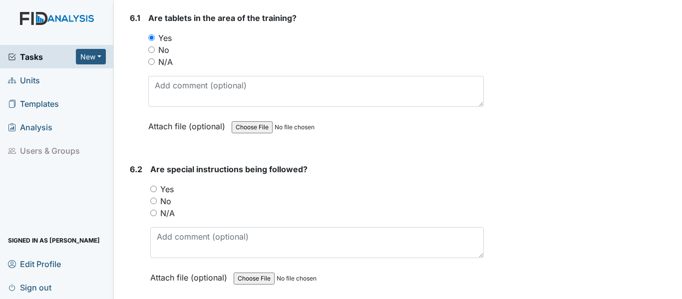
click at [153, 188] on input "Yes" at bounding box center [153, 189] width 6 height 6
radio input "true"
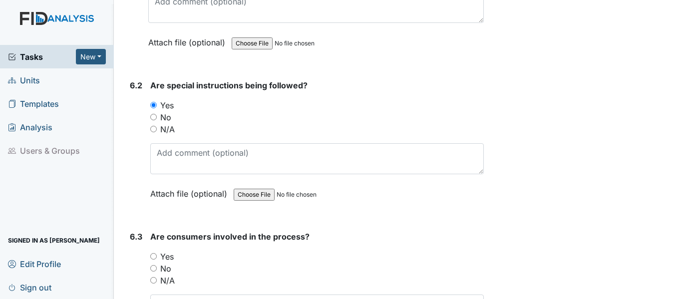
scroll to position [6642, 0]
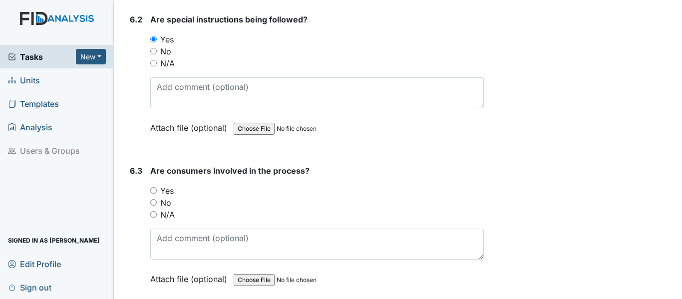
click at [154, 192] on input "Yes" at bounding box center [153, 190] width 6 height 6
radio input "true"
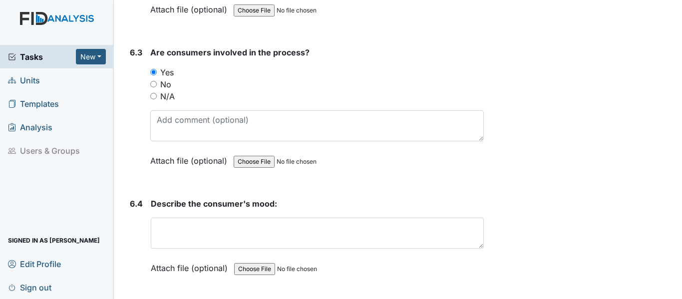
scroll to position [6792, 0]
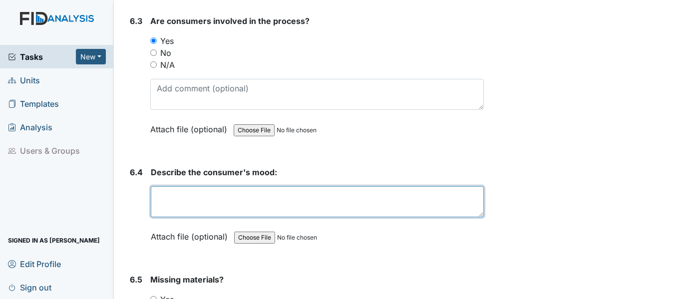
click at [195, 197] on textarea at bounding box center [317, 201] width 333 height 31
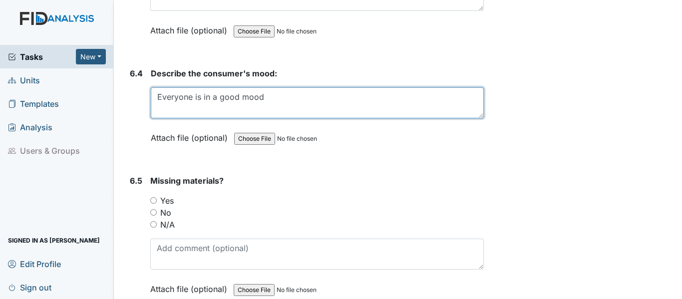
scroll to position [6892, 0]
type textarea "Everyone is in a good mood"
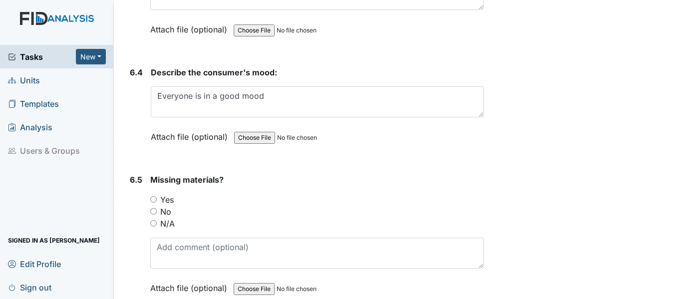
click at [154, 211] on input "No" at bounding box center [153, 211] width 6 height 6
radio input "true"
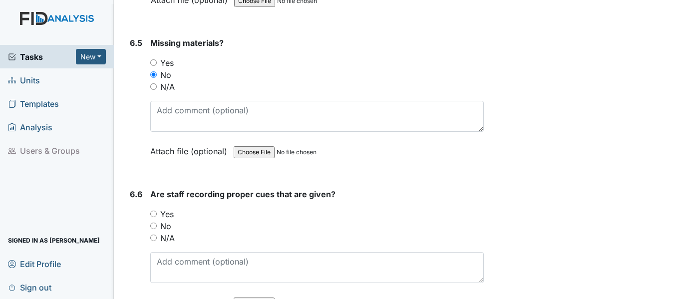
scroll to position [7042, 0]
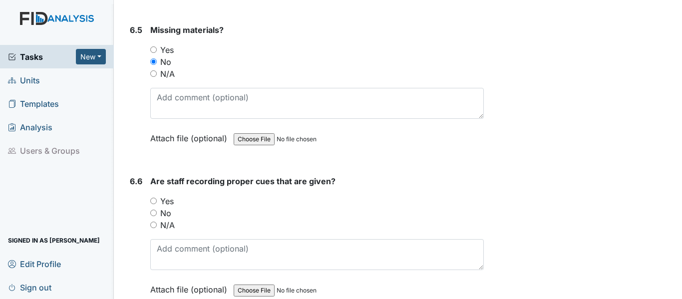
click at [168, 203] on label "Yes" at bounding box center [166, 201] width 13 height 12
click at [157, 203] on input "Yes" at bounding box center [153, 201] width 6 height 6
radio input "true"
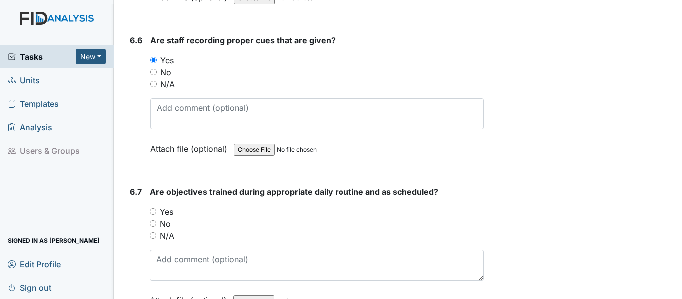
scroll to position [7191, 0]
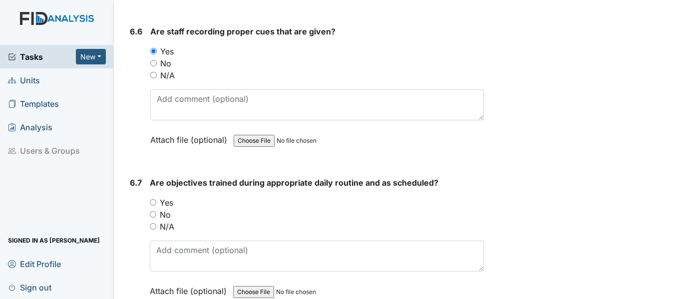
click at [173, 201] on label "Yes" at bounding box center [166, 203] width 13 height 12
click at [156, 201] on input "Yes" at bounding box center [153, 202] width 6 height 6
radio input "true"
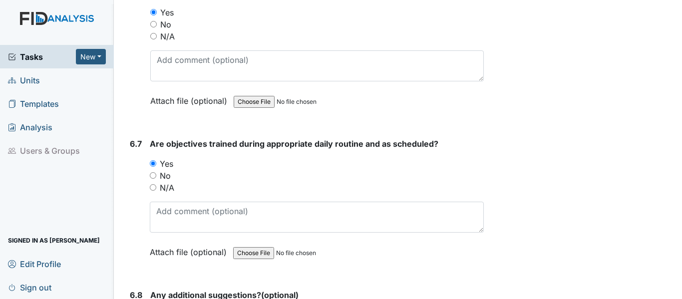
scroll to position [7341, 0]
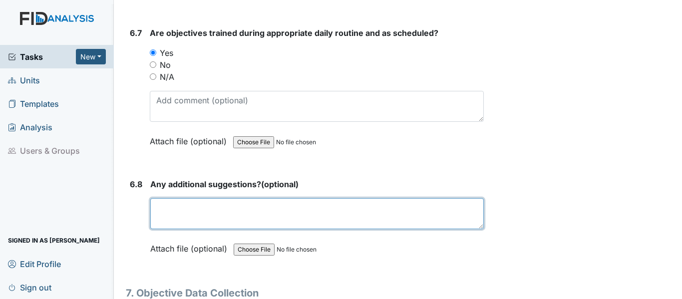
click at [183, 201] on textarea at bounding box center [317, 213] width 334 height 31
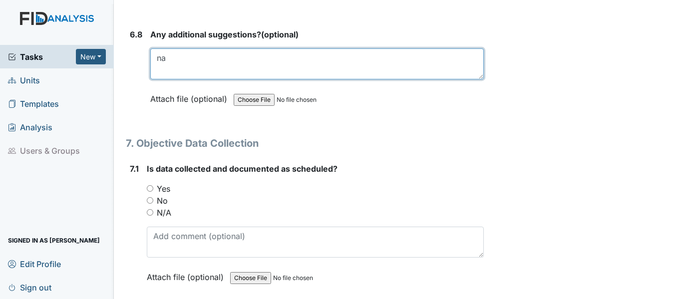
scroll to position [7541, 0]
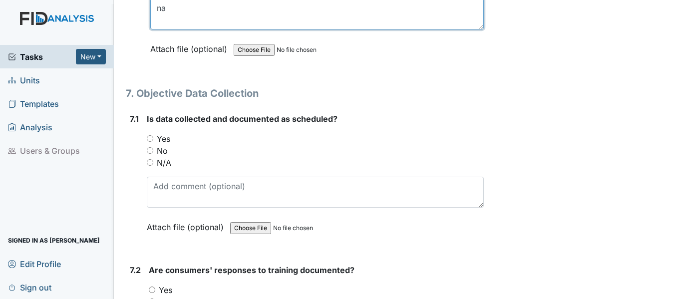
type textarea "na"
click at [148, 140] on input "Yes" at bounding box center [150, 138] width 6 height 6
radio input "true"
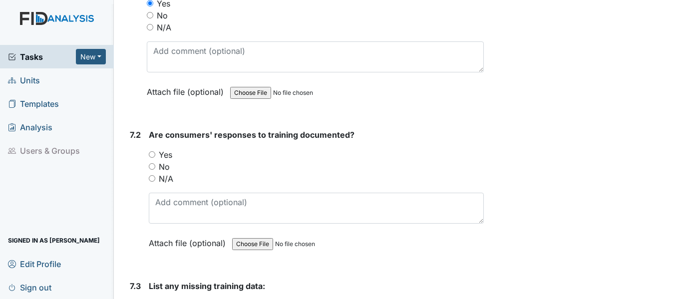
scroll to position [7691, 0]
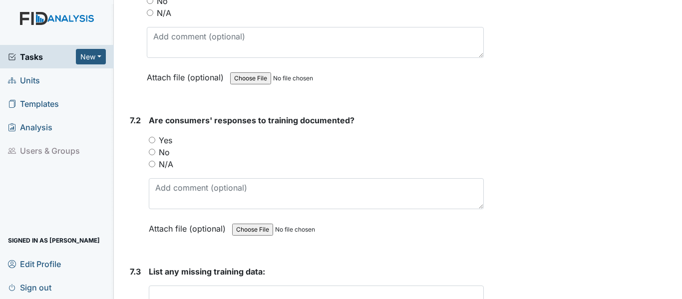
click at [150, 138] on input "Yes" at bounding box center [152, 140] width 6 height 6
radio input "true"
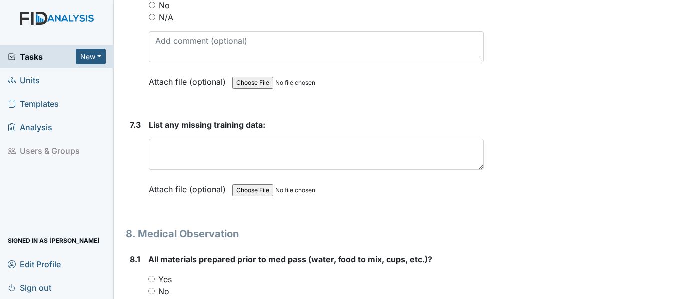
scroll to position [7841, 0]
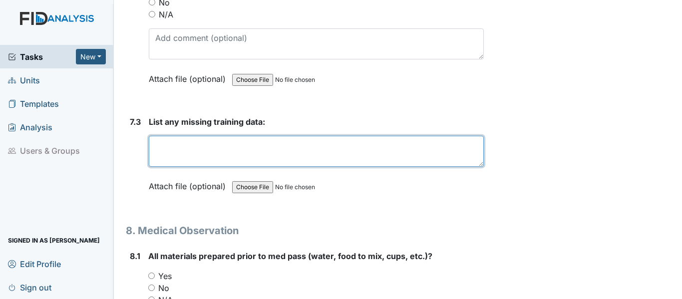
click at [195, 154] on textarea at bounding box center [316, 151] width 335 height 31
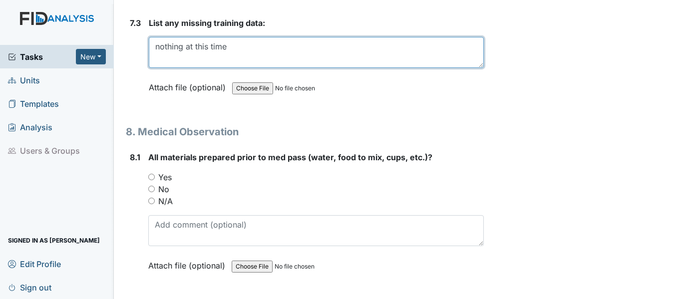
scroll to position [7940, 0]
type textarea "nothing at this time"
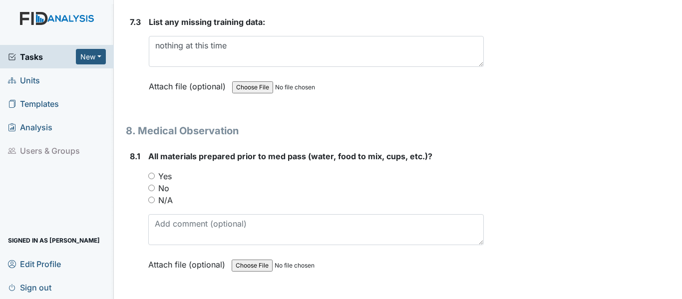
click at [153, 175] on input "Yes" at bounding box center [151, 176] width 6 height 6
radio input "true"
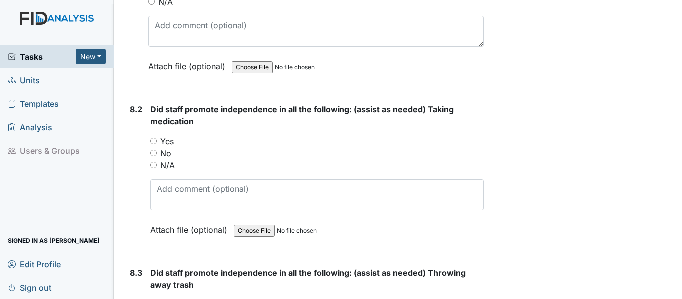
scroll to position [8190, 0]
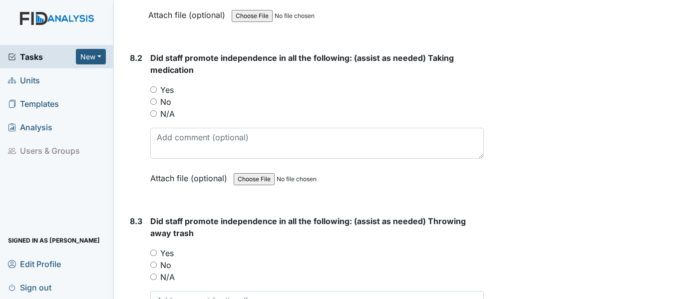
click at [156, 92] on input "Yes" at bounding box center [153, 89] width 6 height 6
radio input "true"
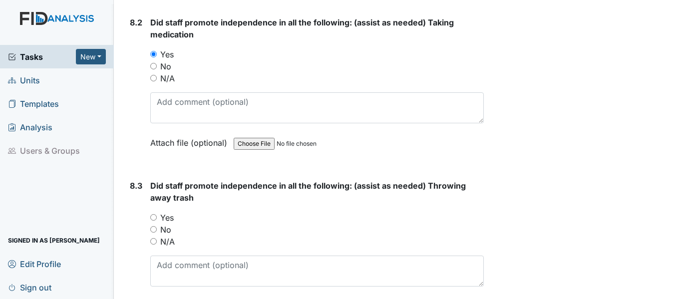
scroll to position [8240, 0]
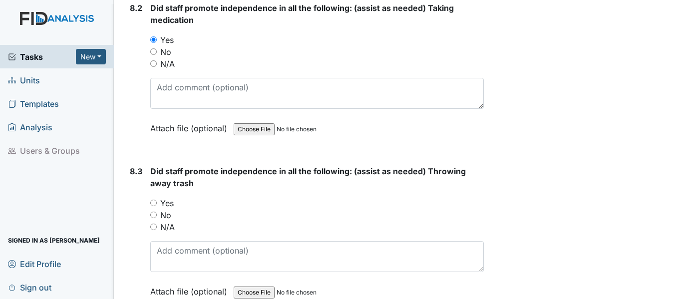
click at [153, 201] on input "Yes" at bounding box center [153, 203] width 6 height 6
radio input "true"
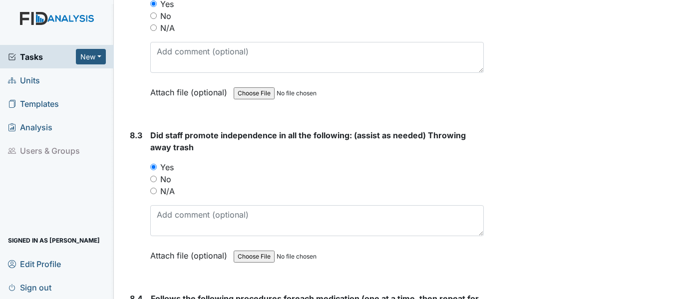
scroll to position [8390, 0]
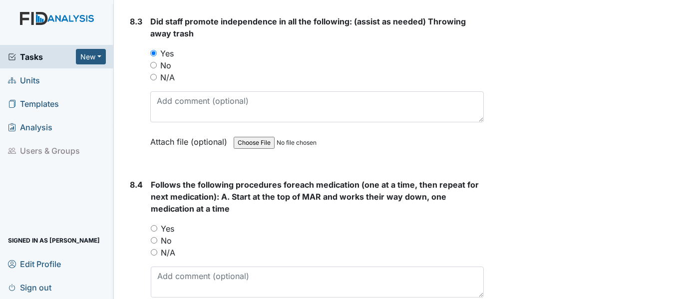
click at [157, 228] on div "Yes" at bounding box center [317, 229] width 333 height 12
click at [155, 228] on input "Yes" at bounding box center [154, 228] width 6 height 6
radio input "true"
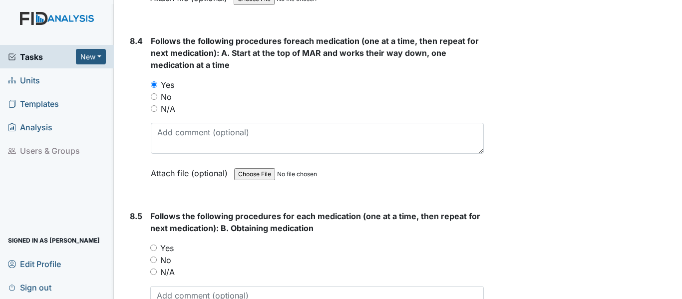
scroll to position [8540, 0]
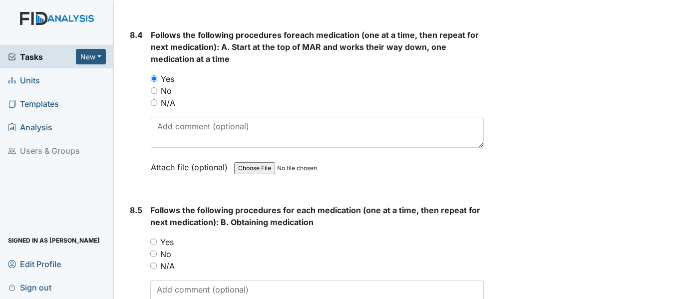
click at [152, 240] on input "Yes" at bounding box center [153, 242] width 6 height 6
radio input "true"
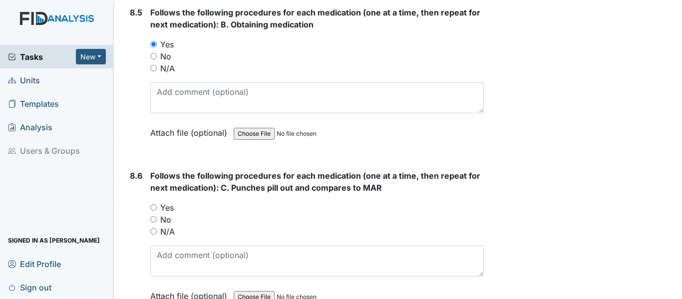
scroll to position [8740, 0]
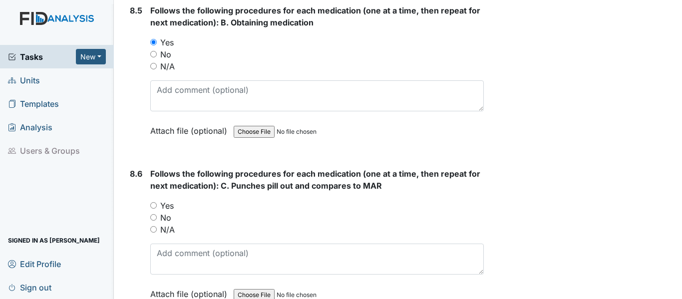
click at [152, 202] on input "Yes" at bounding box center [153, 205] width 6 height 6
radio input "true"
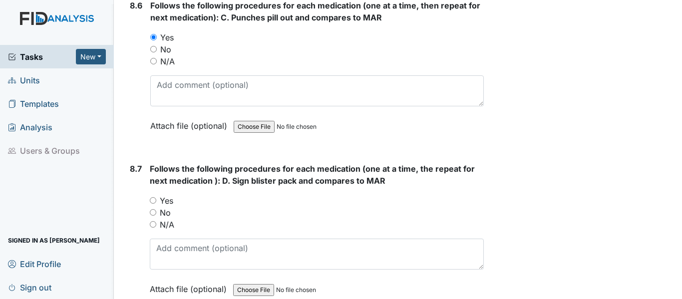
scroll to position [8939, 0]
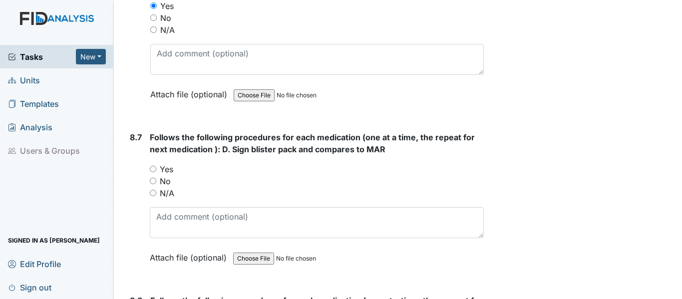
click at [152, 170] on input "Yes" at bounding box center [153, 169] width 6 height 6
radio input "true"
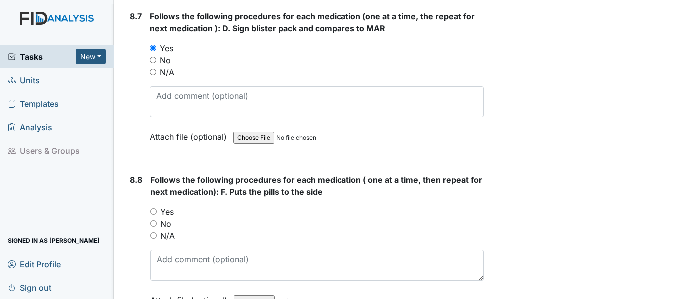
scroll to position [9089, 0]
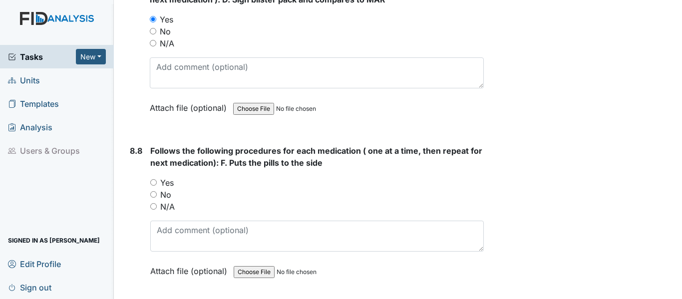
click at [152, 181] on input "Yes" at bounding box center [153, 182] width 6 height 6
radio input "true"
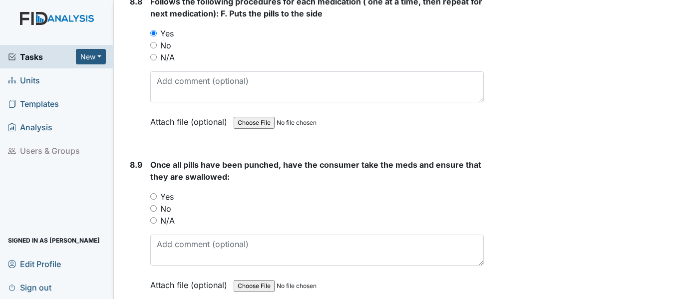
scroll to position [9239, 0]
click at [151, 194] on input "Yes" at bounding box center [153, 196] width 6 height 6
radio input "true"
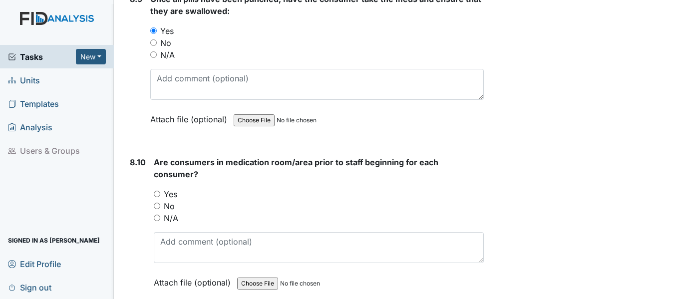
scroll to position [9439, 0]
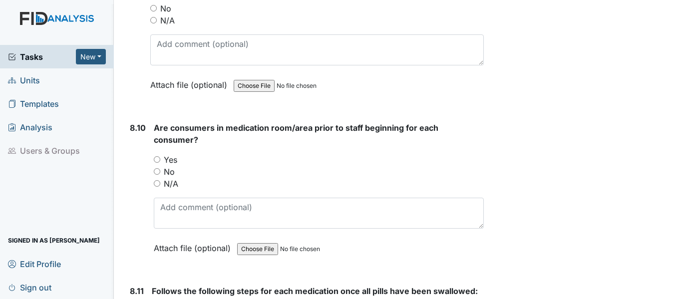
click at [156, 161] on input "Yes" at bounding box center [157, 159] width 6 height 6
radio input "true"
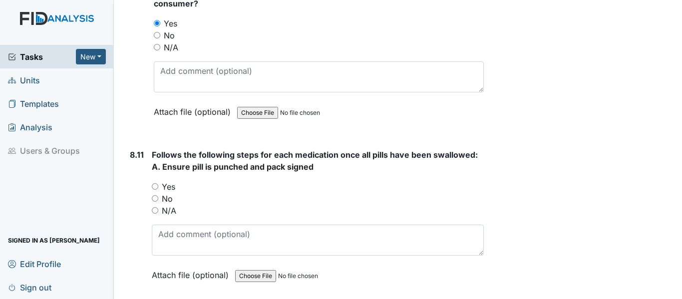
scroll to position [9588, 0]
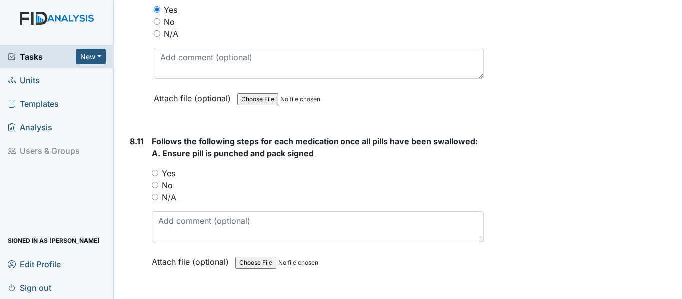
click at [154, 176] on div "Yes" at bounding box center [318, 173] width 332 height 12
click at [155, 172] on input "Yes" at bounding box center [155, 173] width 6 height 6
radio input "true"
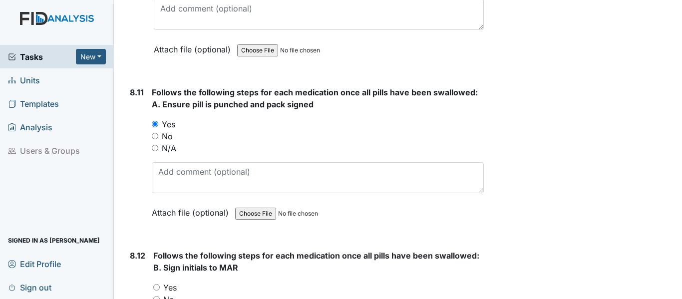
scroll to position [9738, 0]
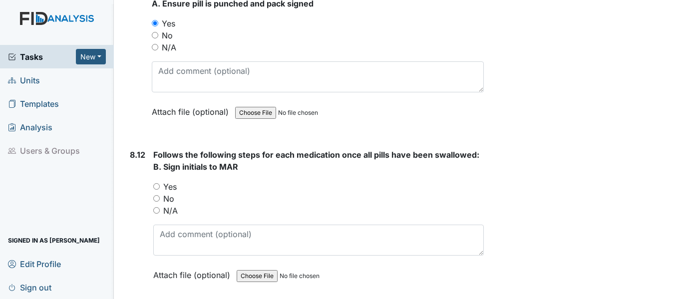
click at [157, 188] on input "Yes" at bounding box center [156, 186] width 6 height 6
radio input "true"
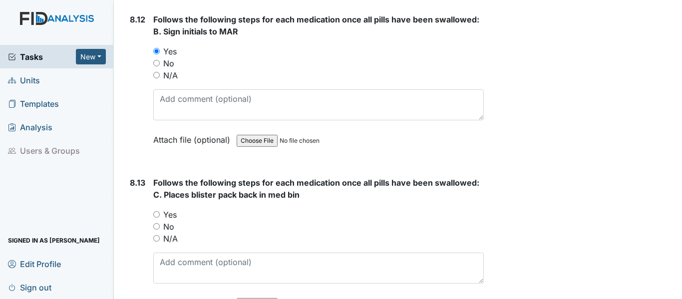
scroll to position [9888, 0]
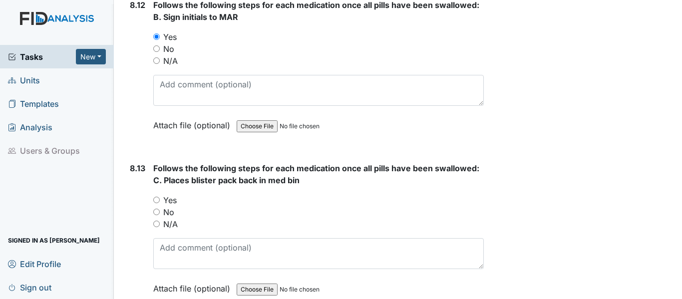
click at [156, 198] on input "Yes" at bounding box center [156, 200] width 6 height 6
radio input "true"
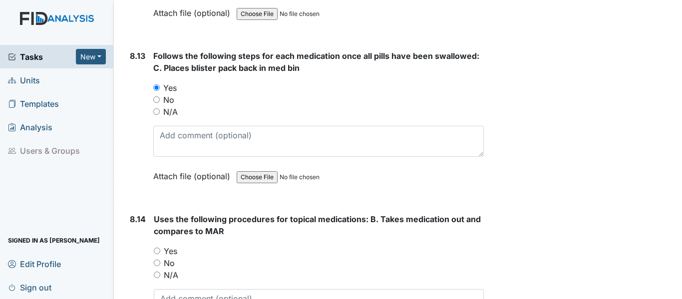
scroll to position [10038, 0]
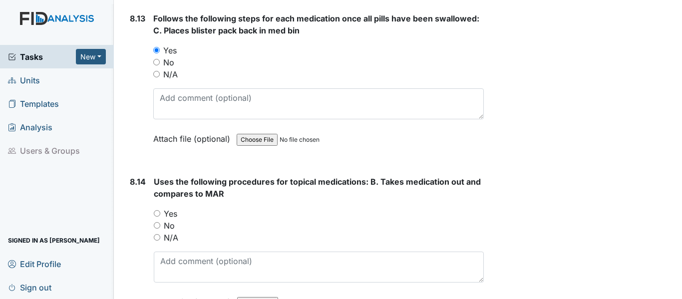
click at [153, 213] on div "8.14 Uses the following procedures for topical medications: B. Takes medication…" at bounding box center [305, 249] width 358 height 147
click at [156, 214] on input "Yes" at bounding box center [157, 213] width 6 height 6
radio input "true"
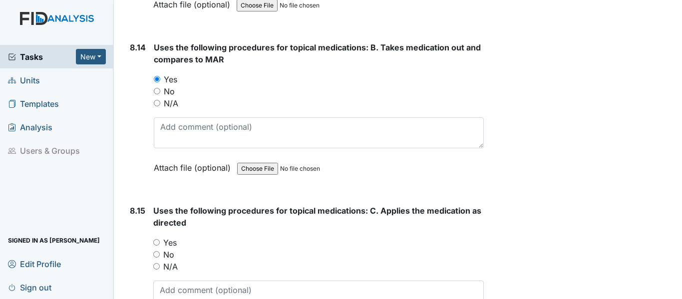
scroll to position [10188, 0]
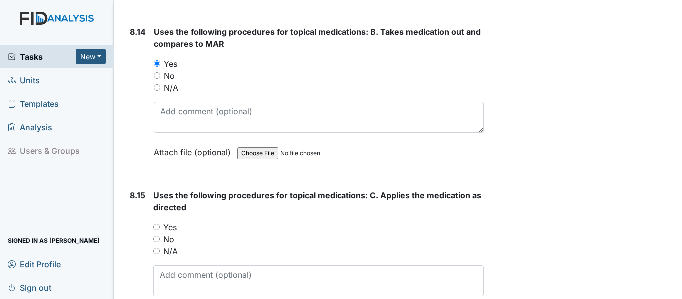
click at [155, 226] on input "Yes" at bounding box center [156, 227] width 6 height 6
radio input "true"
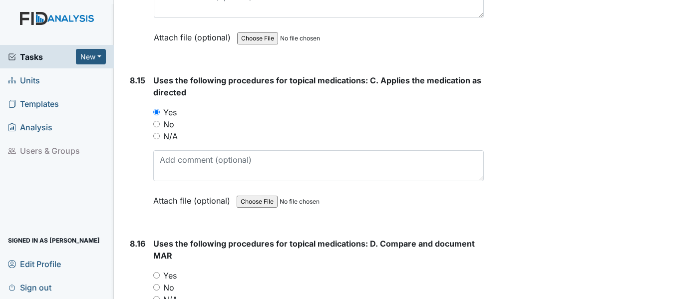
scroll to position [10338, 0]
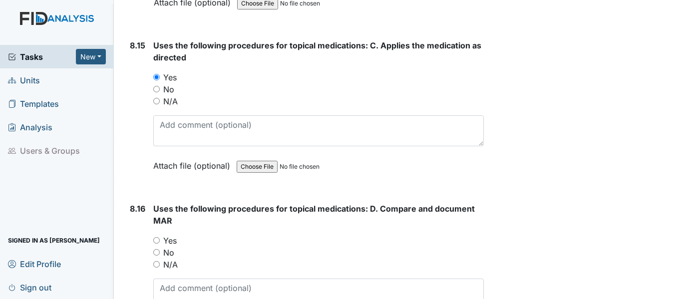
click at [155, 240] on input "Yes" at bounding box center [156, 240] width 6 height 6
radio input "true"
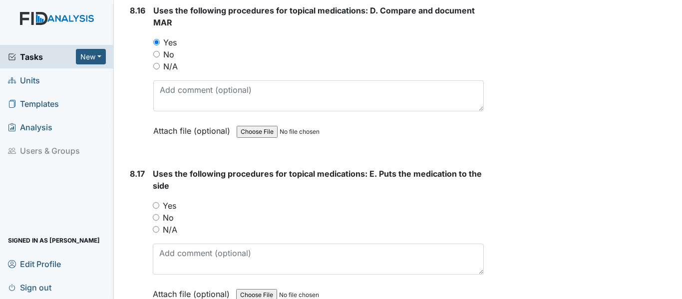
scroll to position [10537, 0]
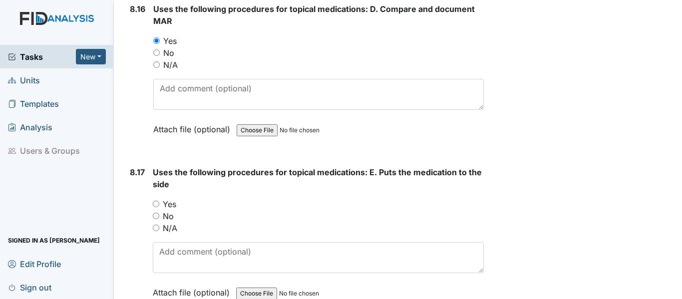
click at [159, 205] on input "Yes" at bounding box center [156, 204] width 6 height 6
radio input "true"
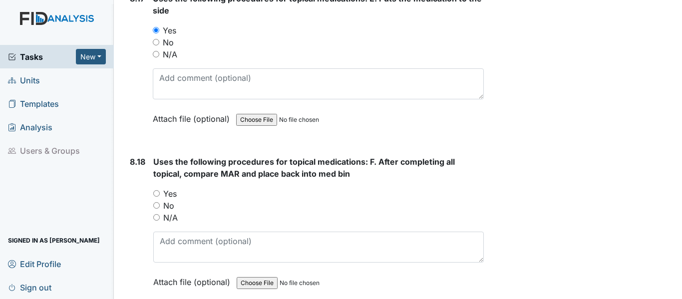
scroll to position [10737, 0]
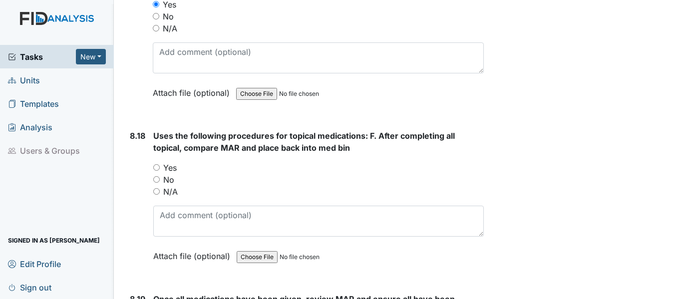
click at [156, 168] on input "Yes" at bounding box center [156, 167] width 6 height 6
radio input "true"
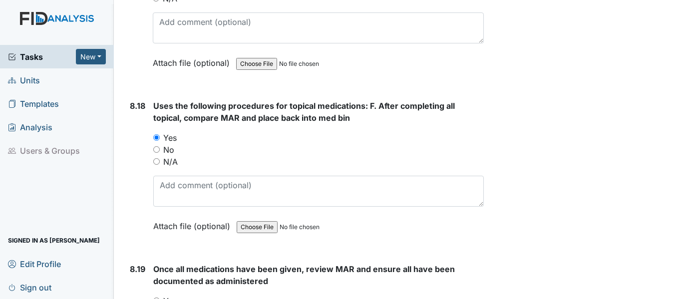
scroll to position [10937, 0]
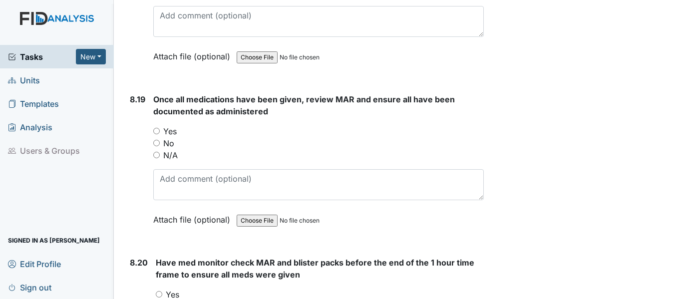
click at [157, 130] on input "Yes" at bounding box center [156, 131] width 6 height 6
radio input "true"
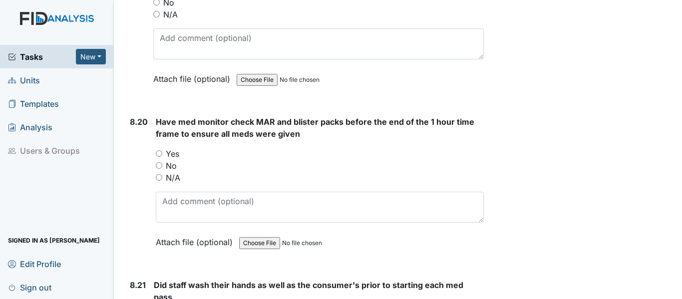
scroll to position [11137, 0]
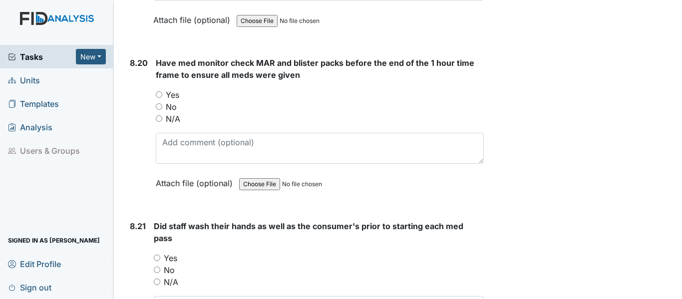
click at [158, 95] on input "Yes" at bounding box center [159, 94] width 6 height 6
radio input "true"
click at [155, 258] on input "Yes" at bounding box center [157, 258] width 6 height 6
radio input "true"
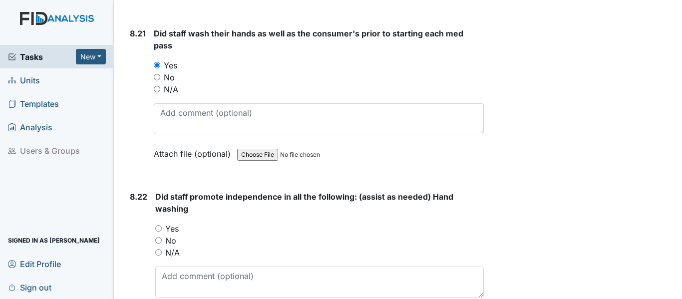
scroll to position [11436, 0]
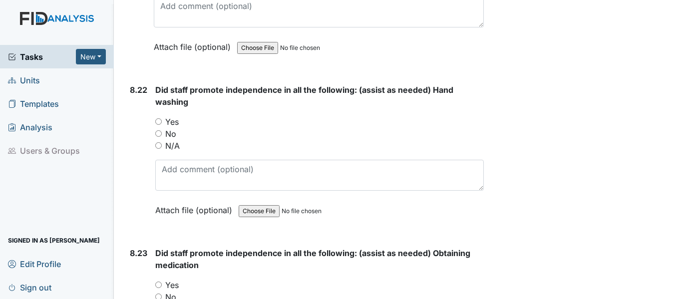
click at [157, 121] on input "Yes" at bounding box center [158, 121] width 6 height 6
radio input "true"
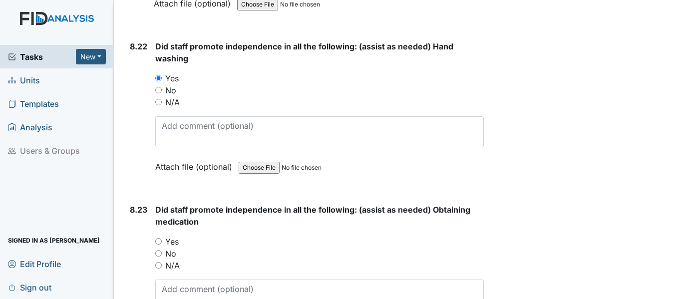
scroll to position [11536, 0]
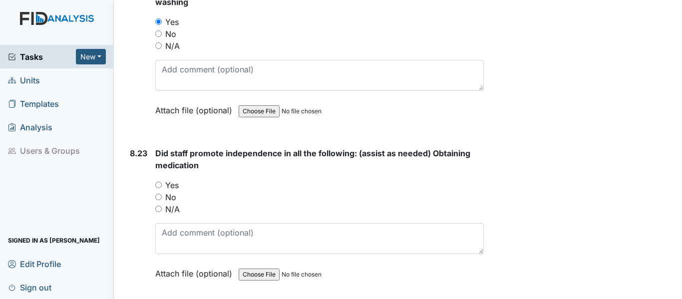
click at [160, 188] on input "Yes" at bounding box center [158, 185] width 6 height 6
radio input "true"
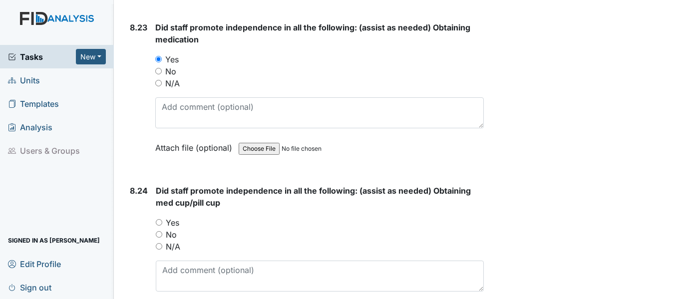
scroll to position [11686, 0]
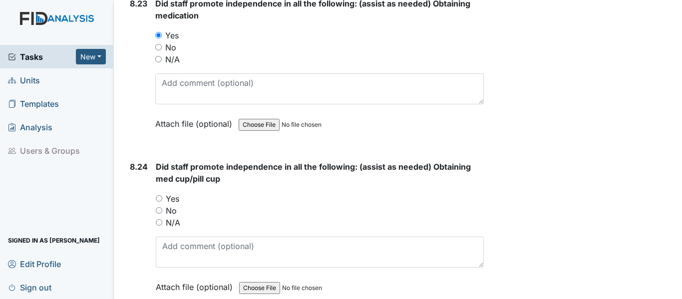
click at [160, 199] on input "Yes" at bounding box center [159, 198] width 6 height 6
radio input "true"
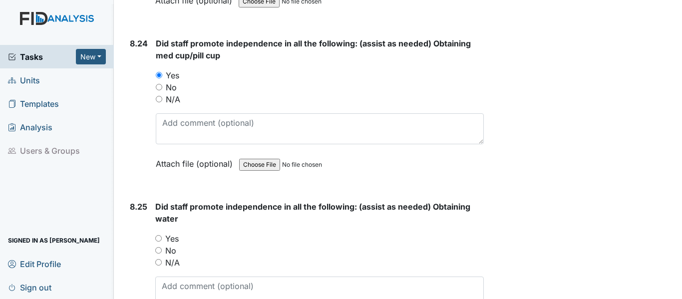
scroll to position [11836, 0]
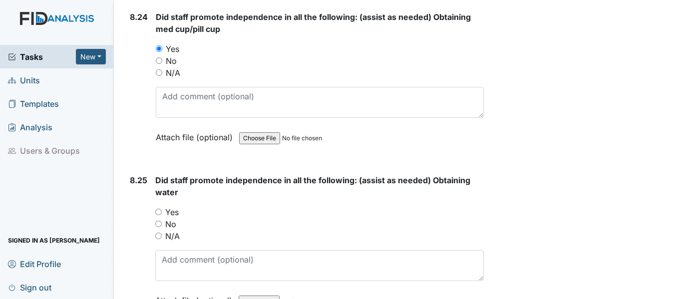
click at [157, 211] on input "Yes" at bounding box center [158, 212] width 6 height 6
radio input "true"
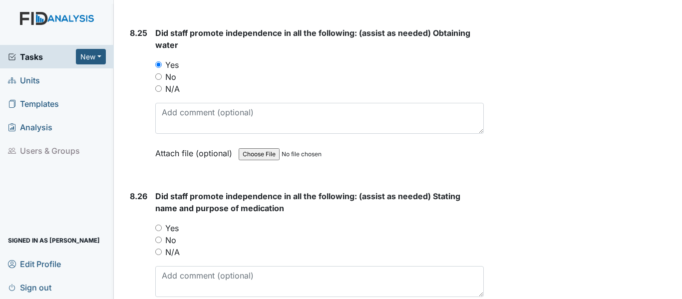
scroll to position [11986, 0]
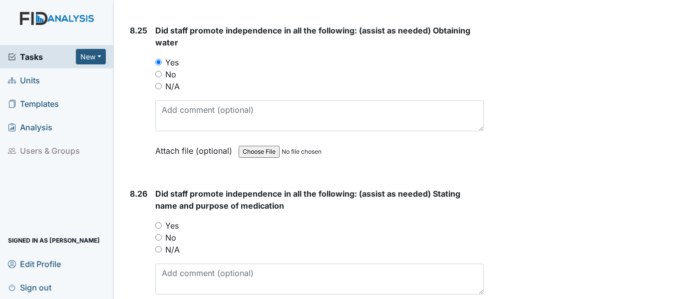
click at [159, 227] on input "Yes" at bounding box center [158, 225] width 6 height 6
radio input "true"
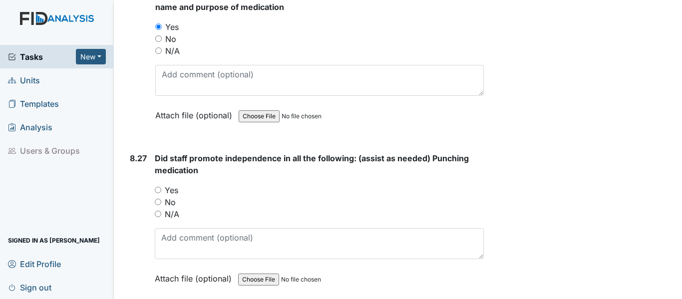
scroll to position [12185, 0]
click at [155, 189] on input "Yes" at bounding box center [158, 189] width 6 height 6
radio input "true"
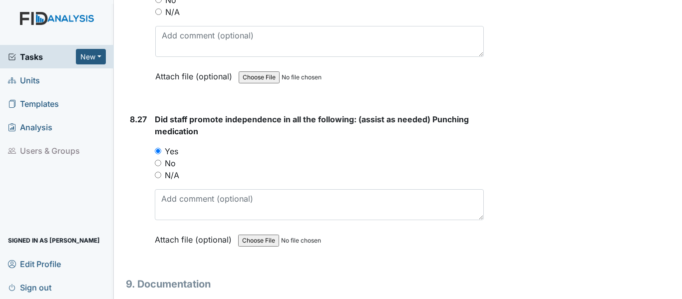
scroll to position [12335, 0]
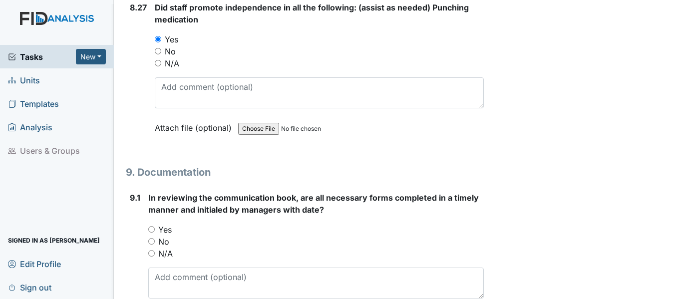
click at [151, 229] on input "Yes" at bounding box center [151, 229] width 6 height 6
radio input "true"
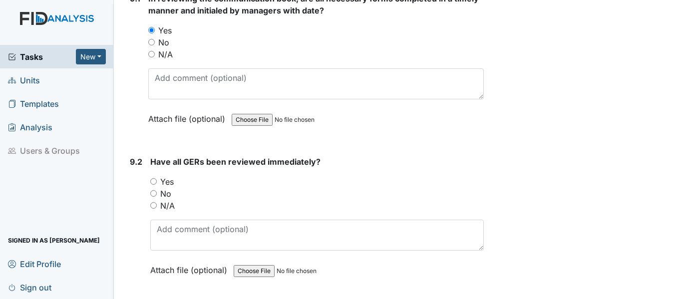
scroll to position [12535, 0]
click at [155, 182] on input "Yes" at bounding box center [153, 181] width 6 height 6
radio input "true"
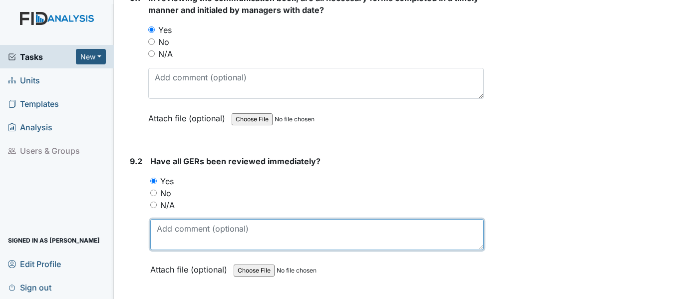
click at [170, 223] on textarea at bounding box center [317, 234] width 334 height 31
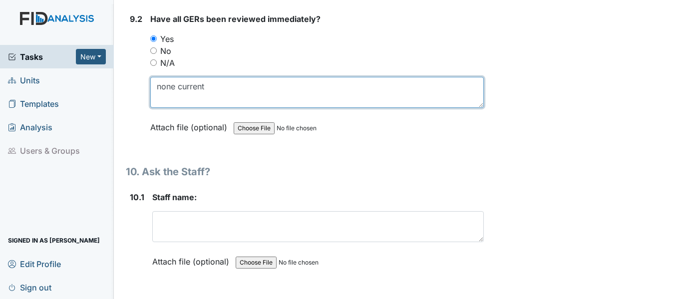
scroll to position [12735, 0]
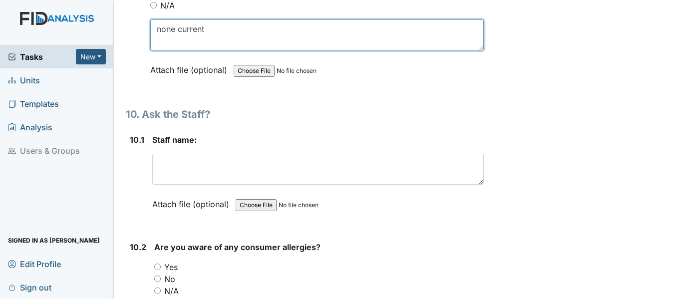
type textarea "none current"
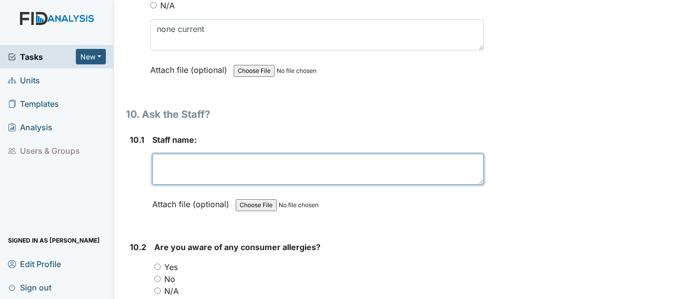
click at [224, 178] on textarea at bounding box center [318, 169] width 332 height 31
type textarea "M"
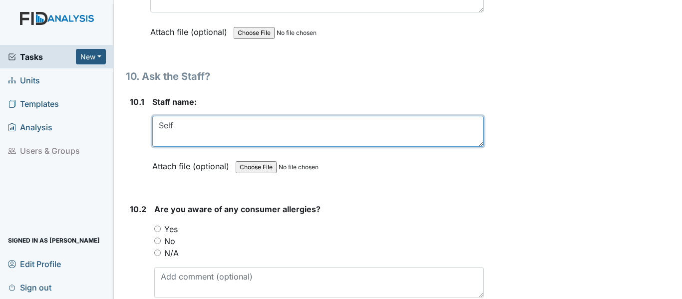
scroll to position [12835, 0]
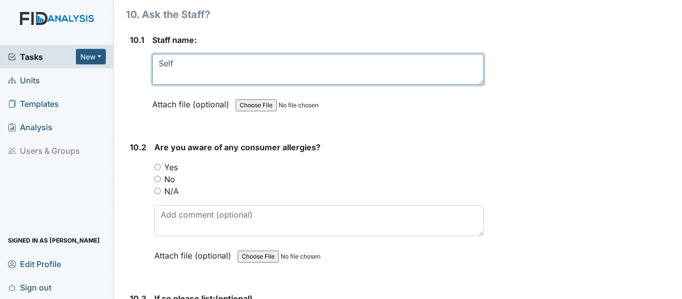
type textarea "Self"
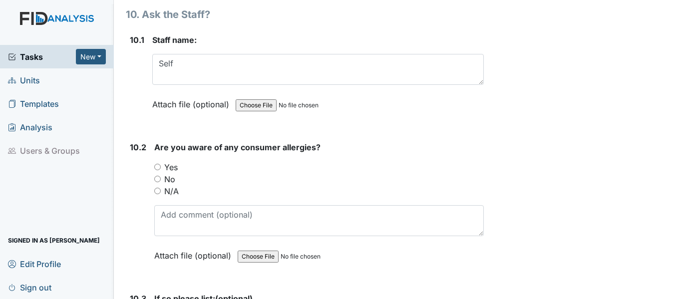
click at [159, 167] on input "Yes" at bounding box center [157, 167] width 6 height 6
radio input "true"
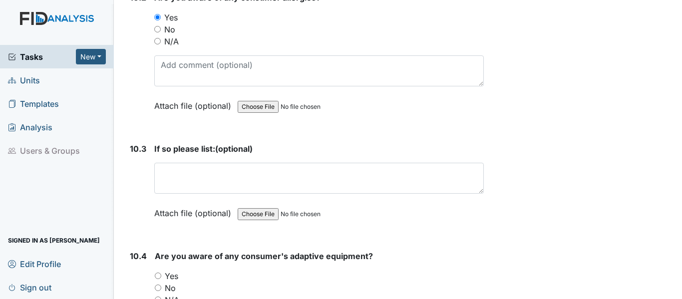
scroll to position [13034, 0]
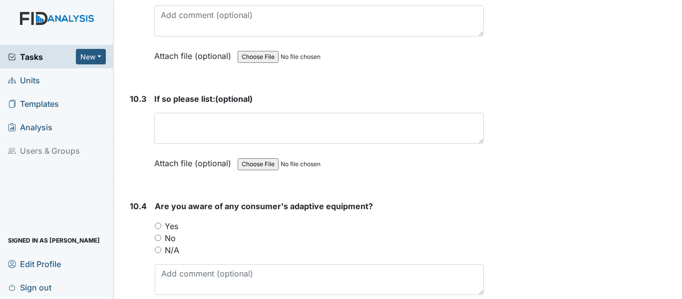
click at [159, 225] on input "Yes" at bounding box center [158, 226] width 6 height 6
radio input "true"
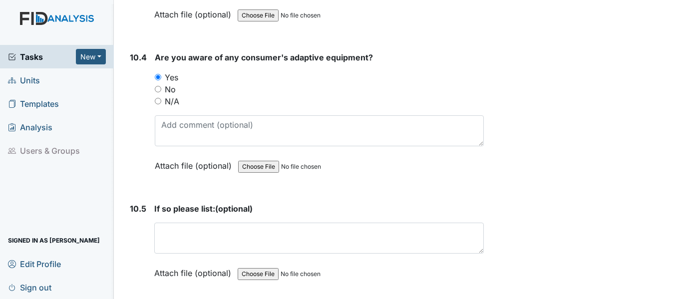
scroll to position [13184, 0]
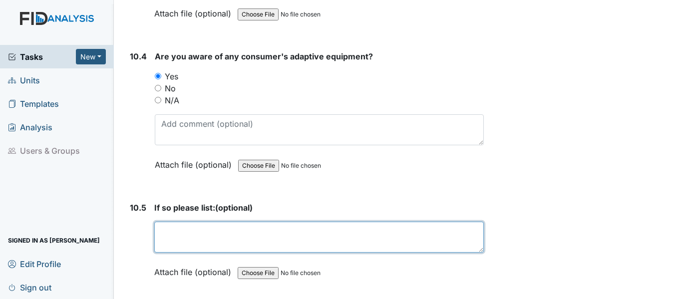
click at [194, 225] on textarea at bounding box center [319, 237] width 330 height 31
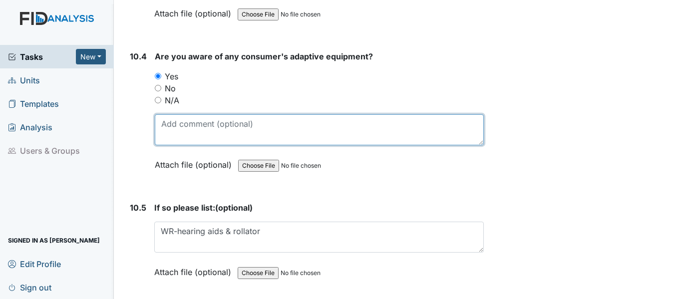
click at [243, 140] on textarea at bounding box center [319, 129] width 329 height 31
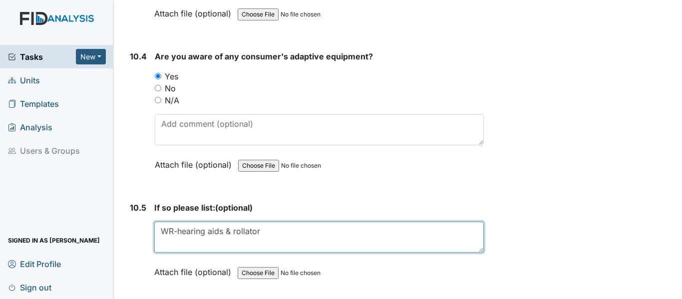
click at [269, 227] on textarea "WR-hearing aids & rollator" at bounding box center [319, 237] width 330 height 31
drag, startPoint x: 279, startPoint y: 230, endPoint x: 276, endPoint y: 197, distance: 33.6
click at [279, 224] on textarea "WR-hearing aids & rollator, WR- Walker" at bounding box center [319, 237] width 330 height 31
type textarea "WR-hearing aids & rollator, WR- Walker"
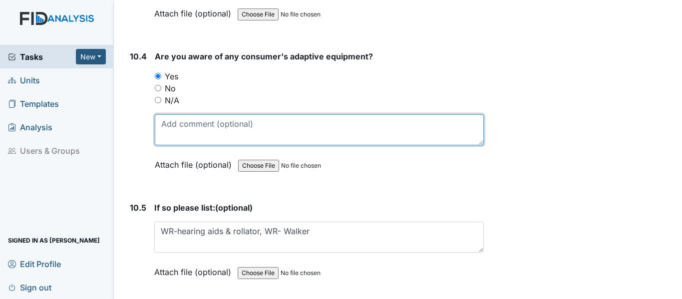
click at [276, 135] on textarea at bounding box center [319, 129] width 329 height 31
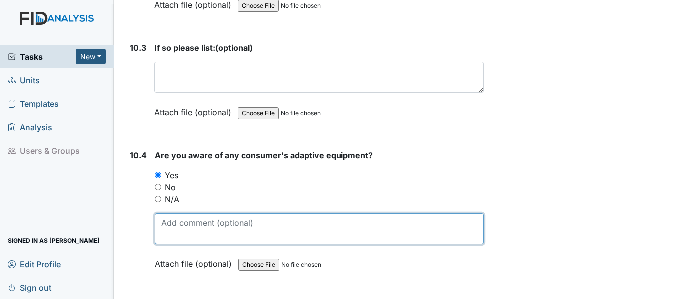
scroll to position [13084, 0]
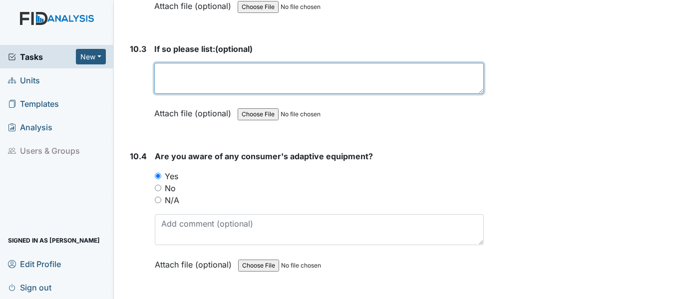
click at [259, 76] on textarea at bounding box center [319, 78] width 330 height 31
